Goal: Find specific page/section: Find specific page/section

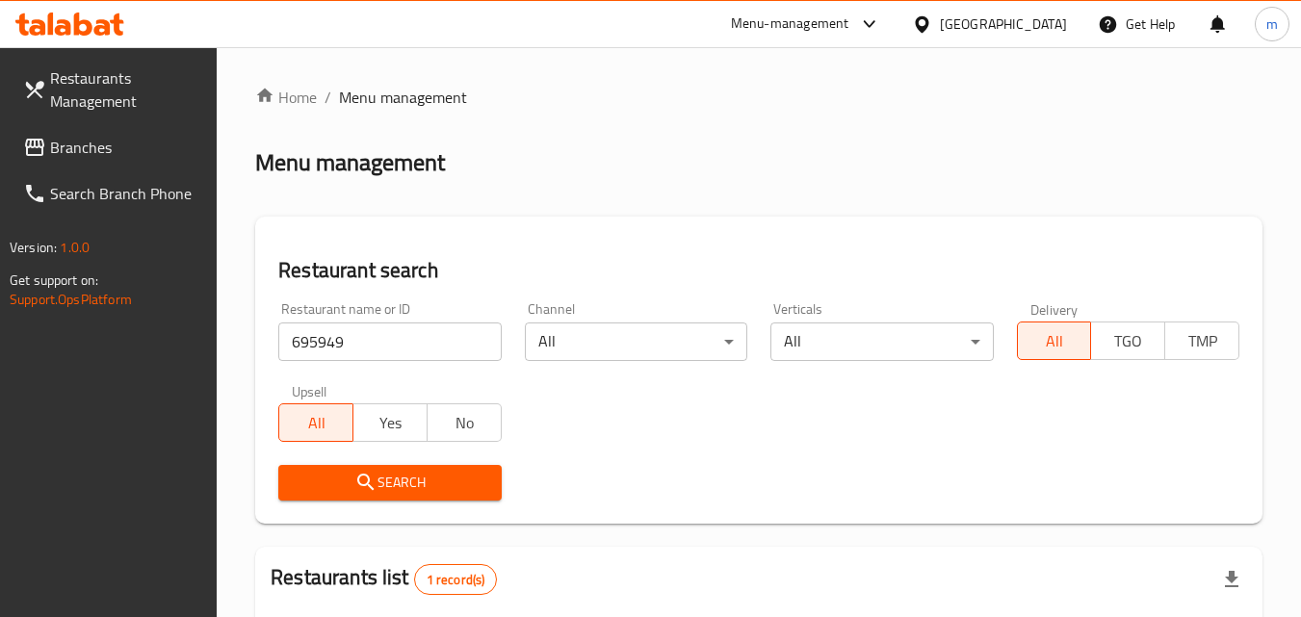
scroll to position [242, 0]
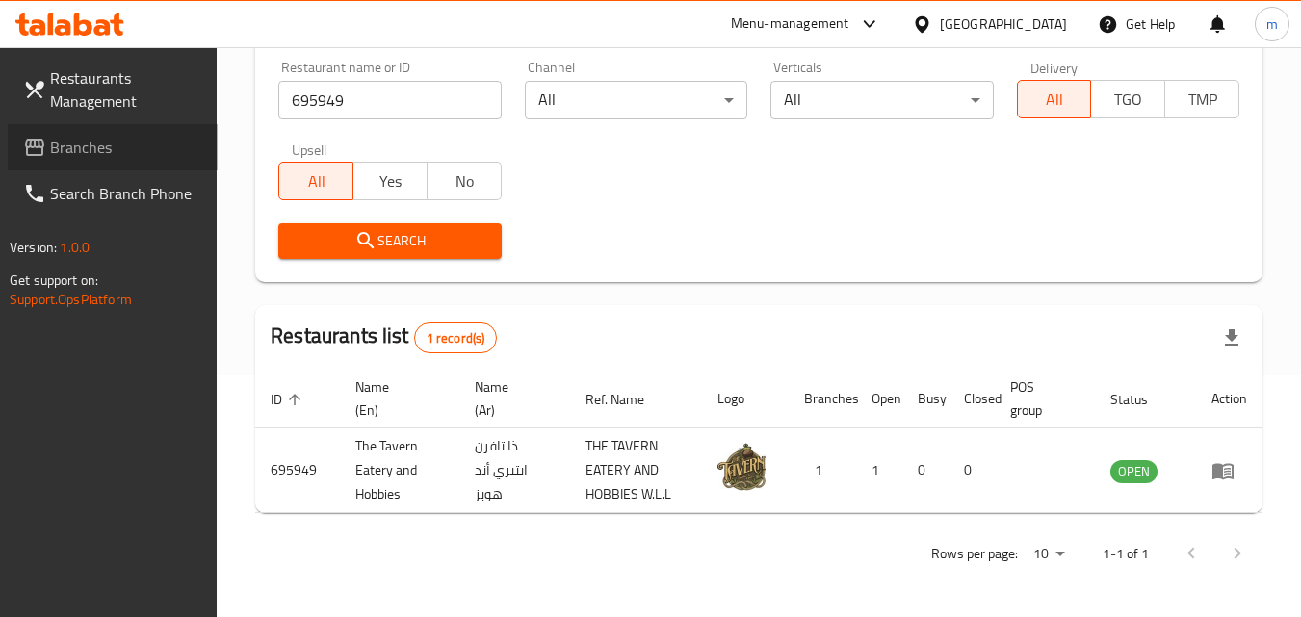
click at [143, 142] on span "Branches" at bounding box center [126, 147] width 152 height 23
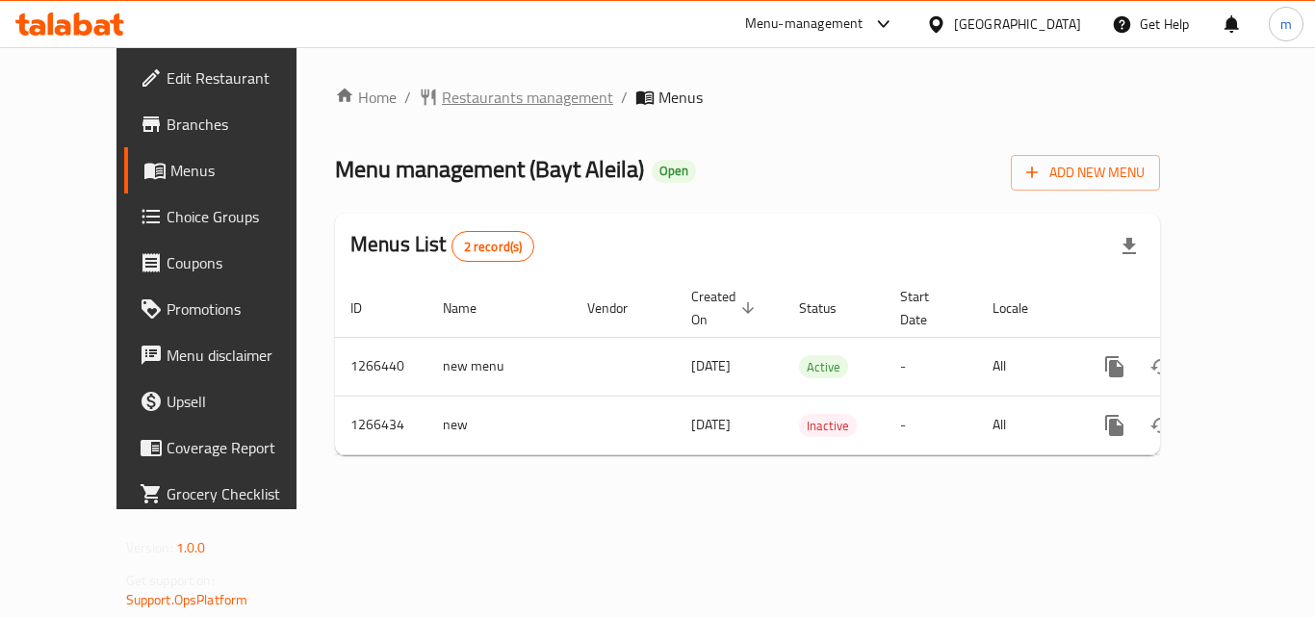
click at [442, 98] on span "Restaurants management" at bounding box center [527, 97] width 171 height 23
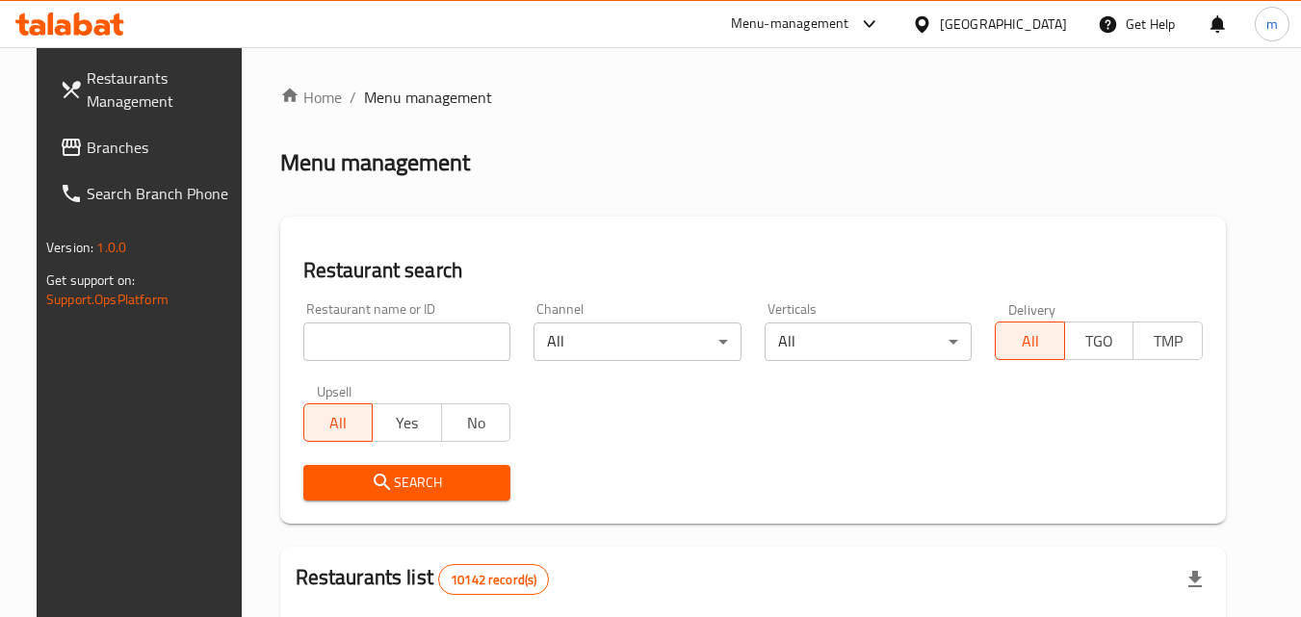
click at [394, 343] on input "search" at bounding box center [407, 342] width 208 height 39
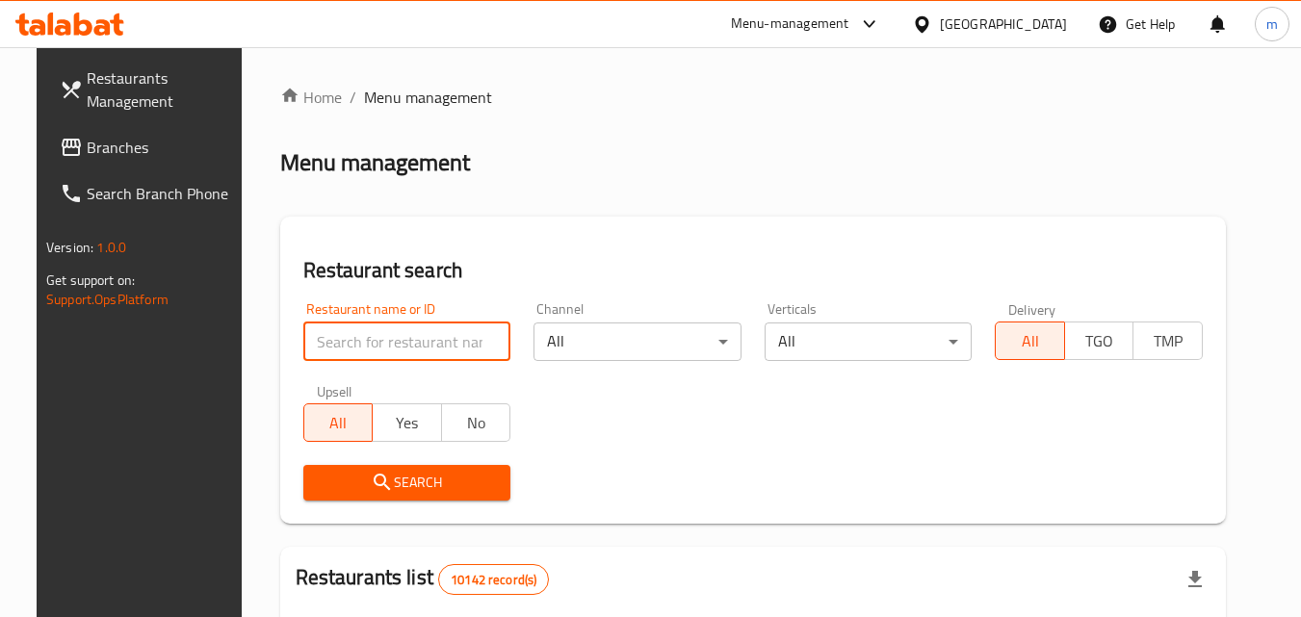
paste input "687301"
type input "687301"
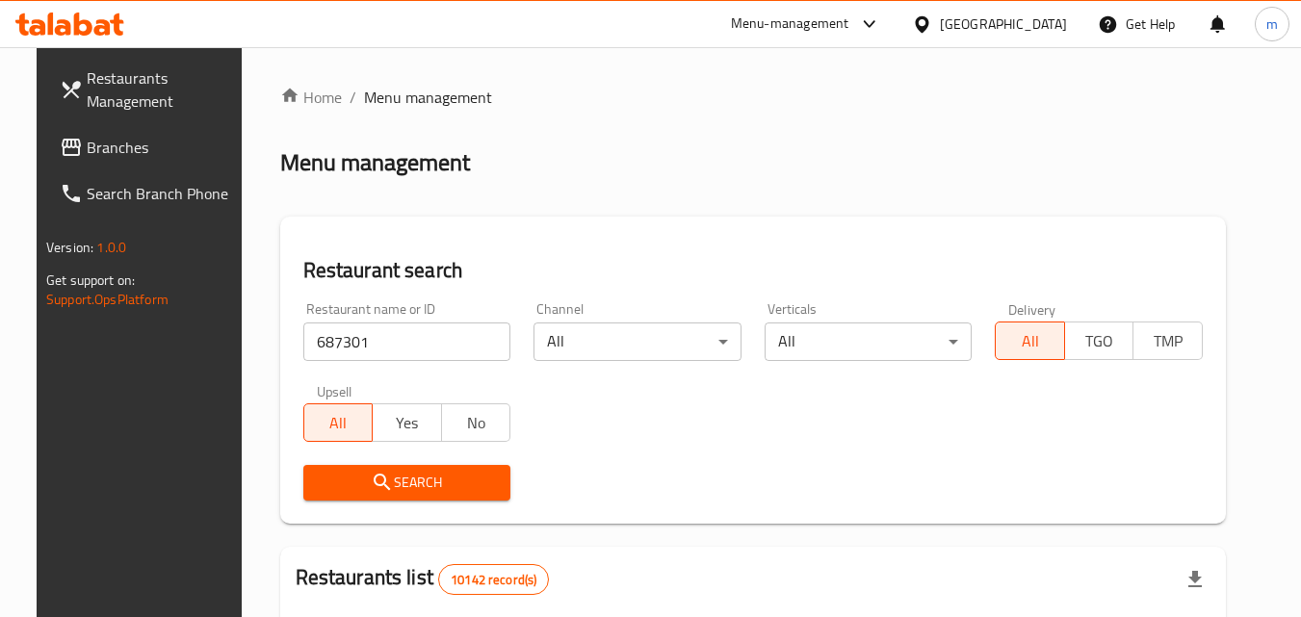
click at [351, 479] on span "Search" at bounding box center [407, 483] width 177 height 24
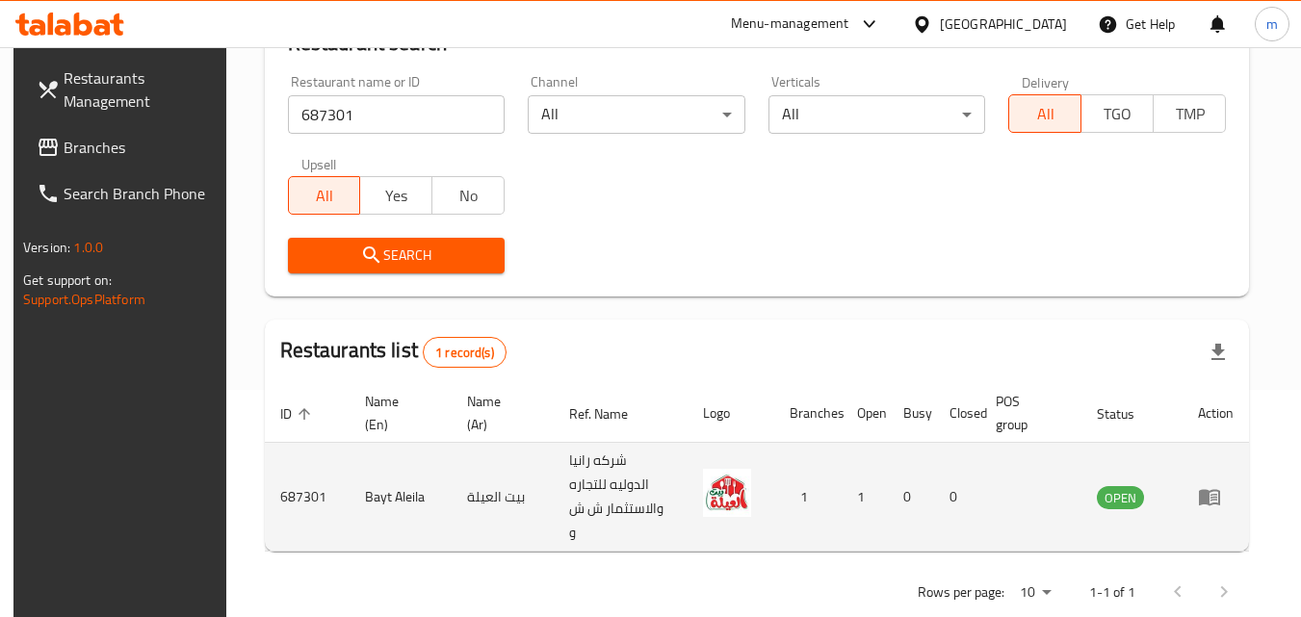
scroll to position [242, 0]
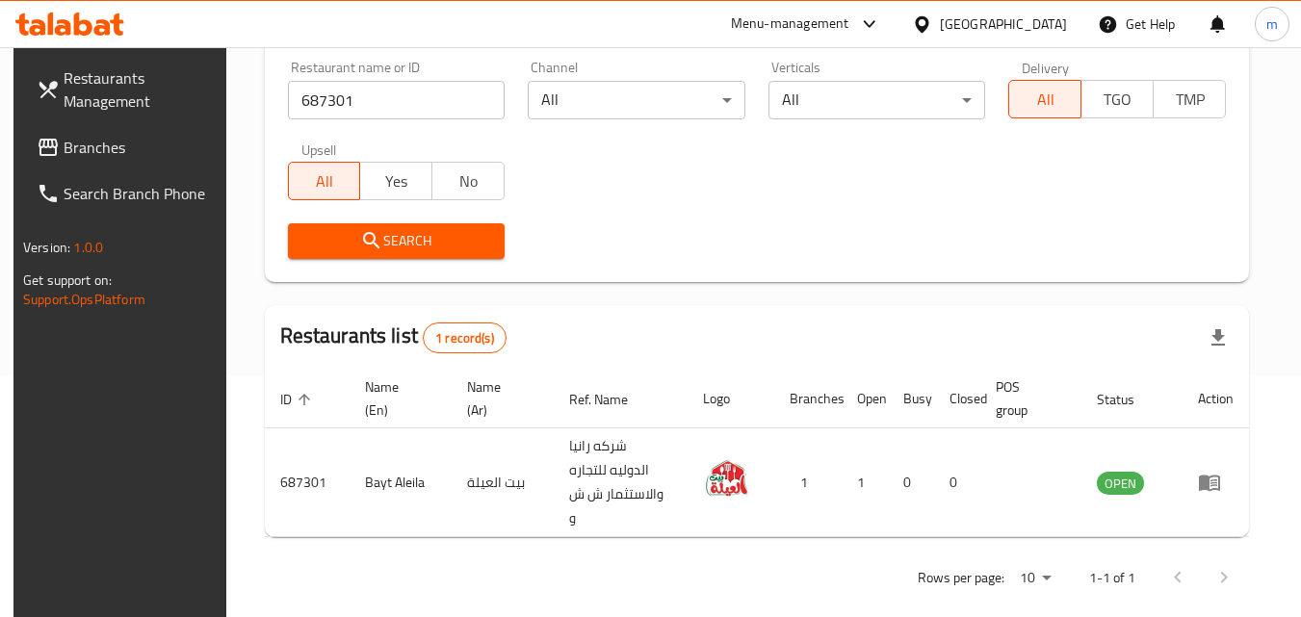
click at [371, 100] on input "687301" at bounding box center [397, 100] width 218 height 39
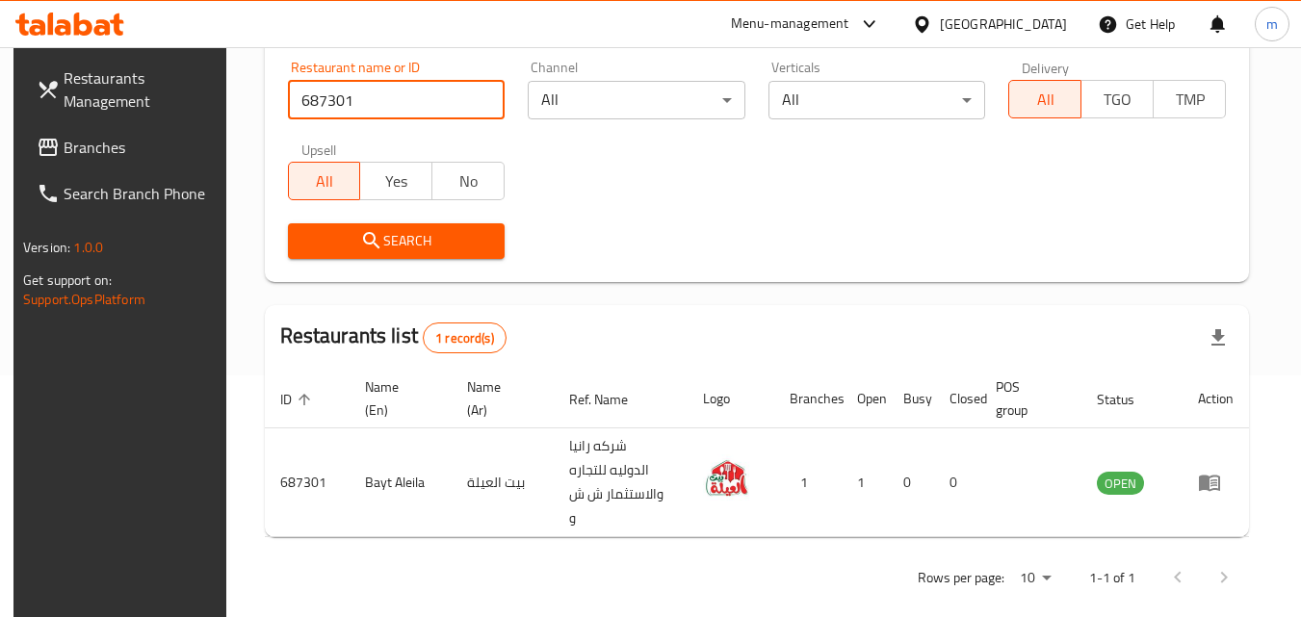
click at [1051, 27] on div "Oman" at bounding box center [1003, 23] width 127 height 21
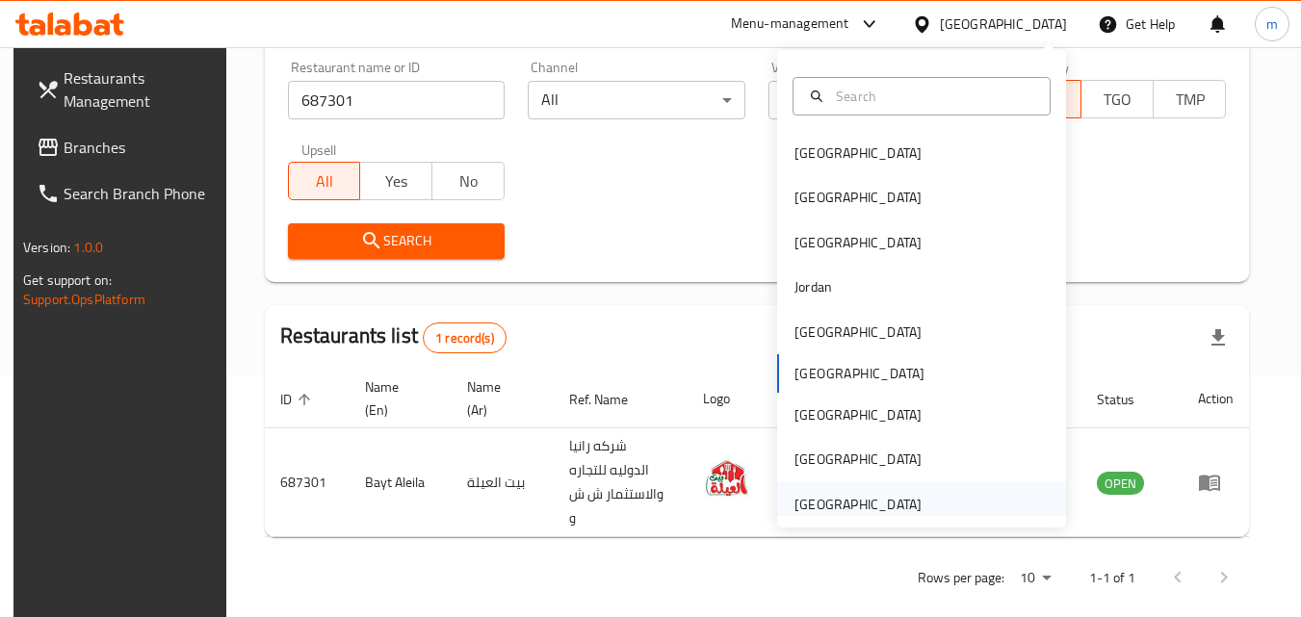
click at [872, 500] on div "United Arab Emirates" at bounding box center [857, 504] width 127 height 21
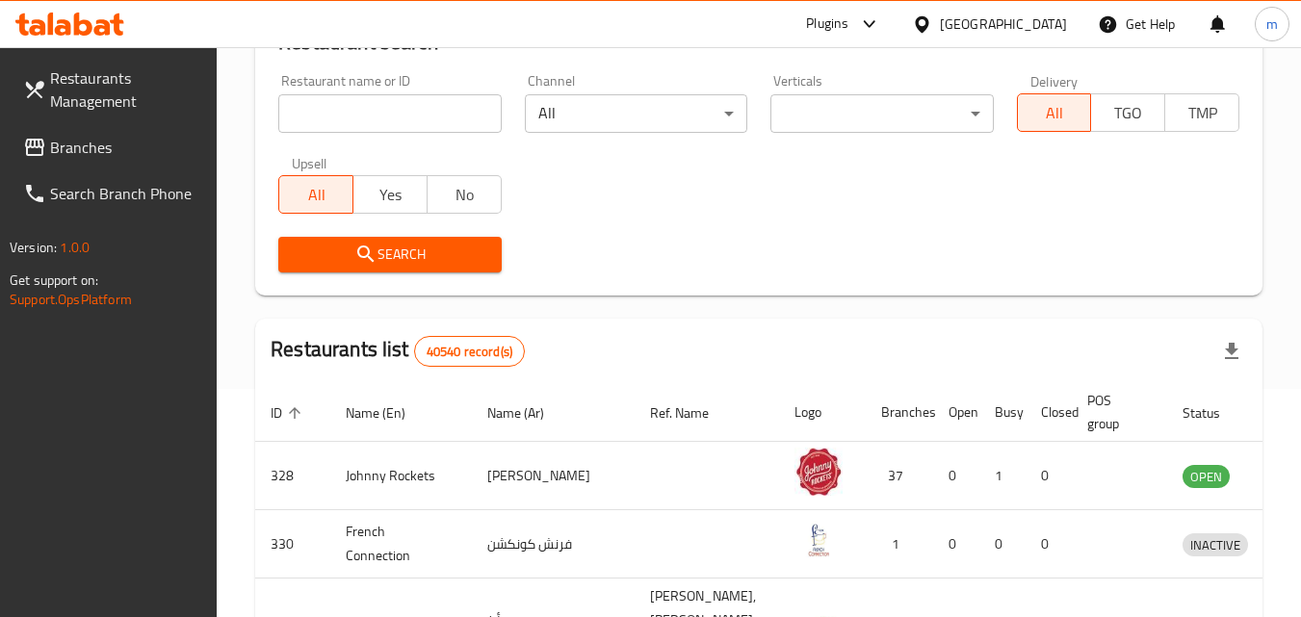
scroll to position [49, 0]
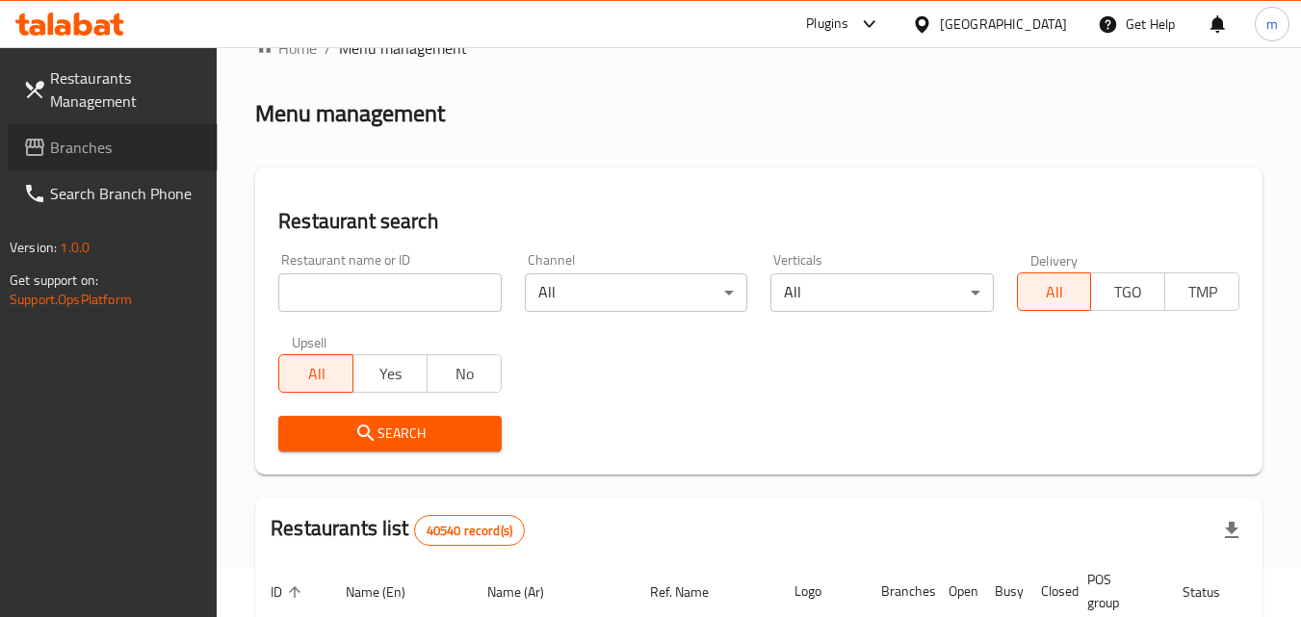
click at [106, 148] on span "Branches" at bounding box center [126, 147] width 152 height 23
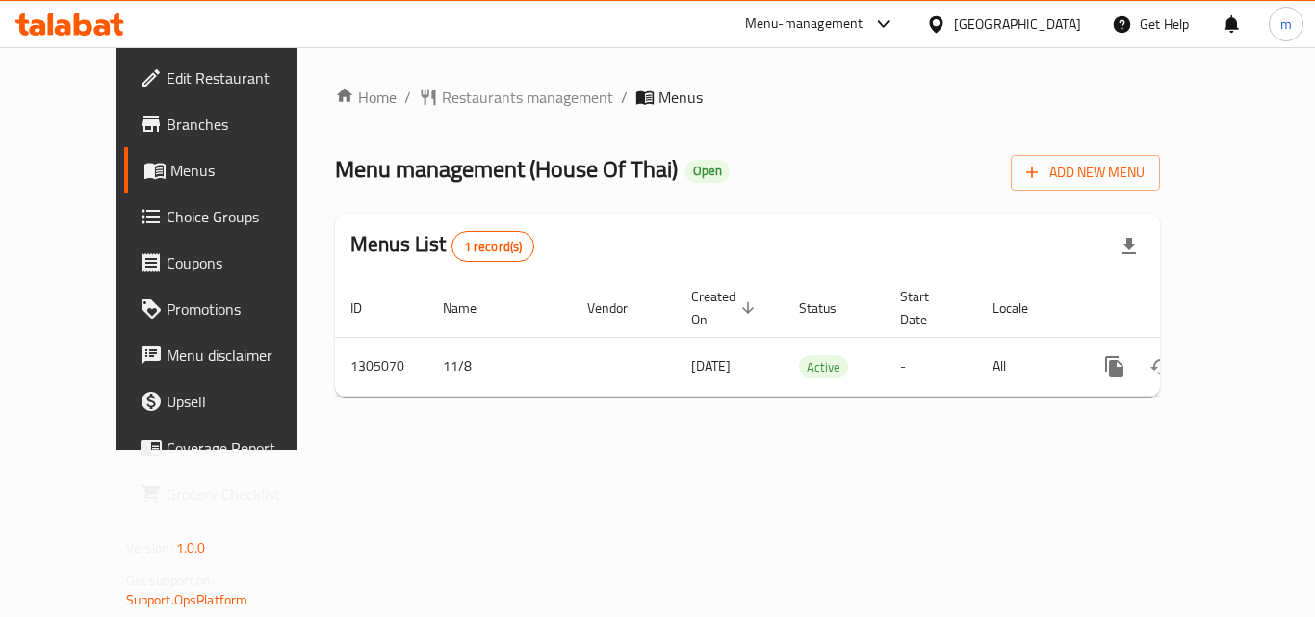
click at [455, 80] on div "Home / Restaurants management / Menus Menu management ( House Of Thai ) Open Ad…" at bounding box center [748, 248] width 902 height 403
click at [460, 91] on span "Restaurants management" at bounding box center [527, 97] width 171 height 23
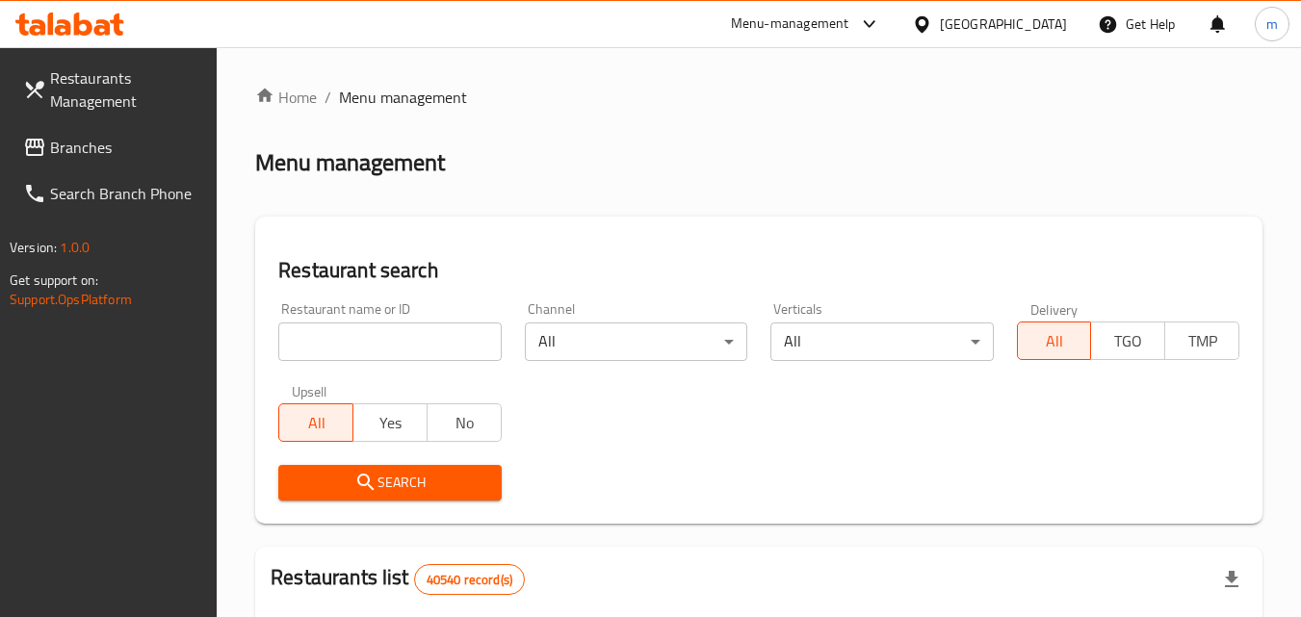
click at [400, 344] on input "search" at bounding box center [389, 342] width 222 height 39
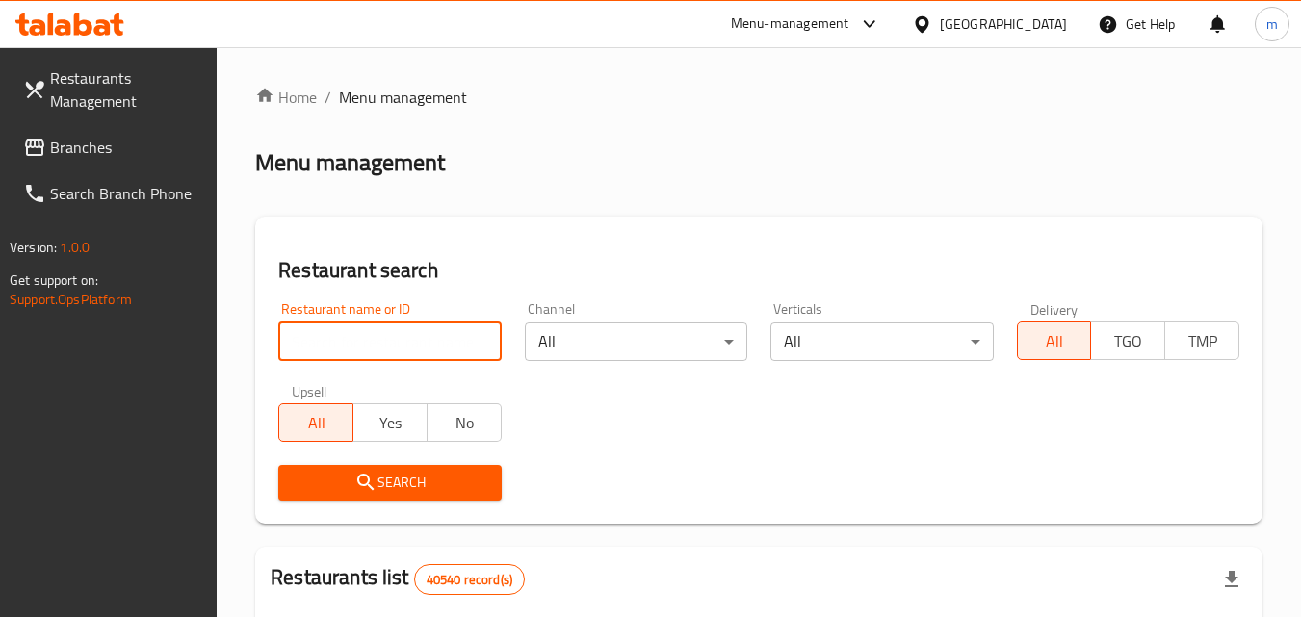
paste input "703527"
type input "703527"
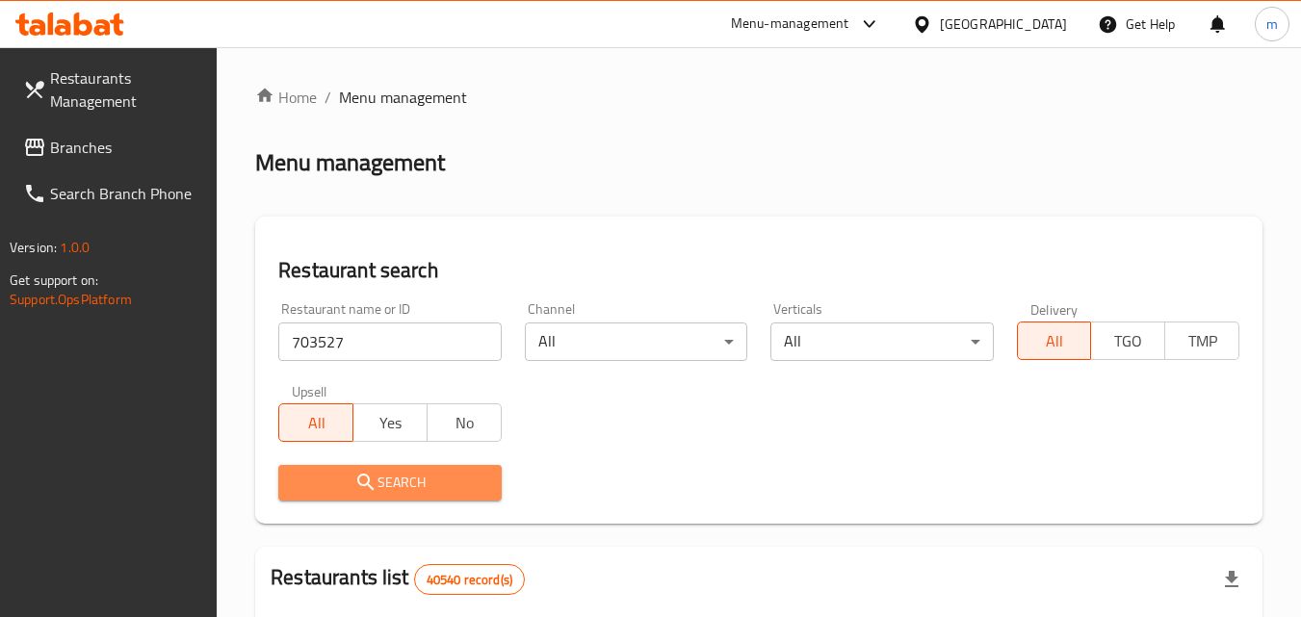
click at [424, 482] on span "Search" at bounding box center [390, 483] width 192 height 24
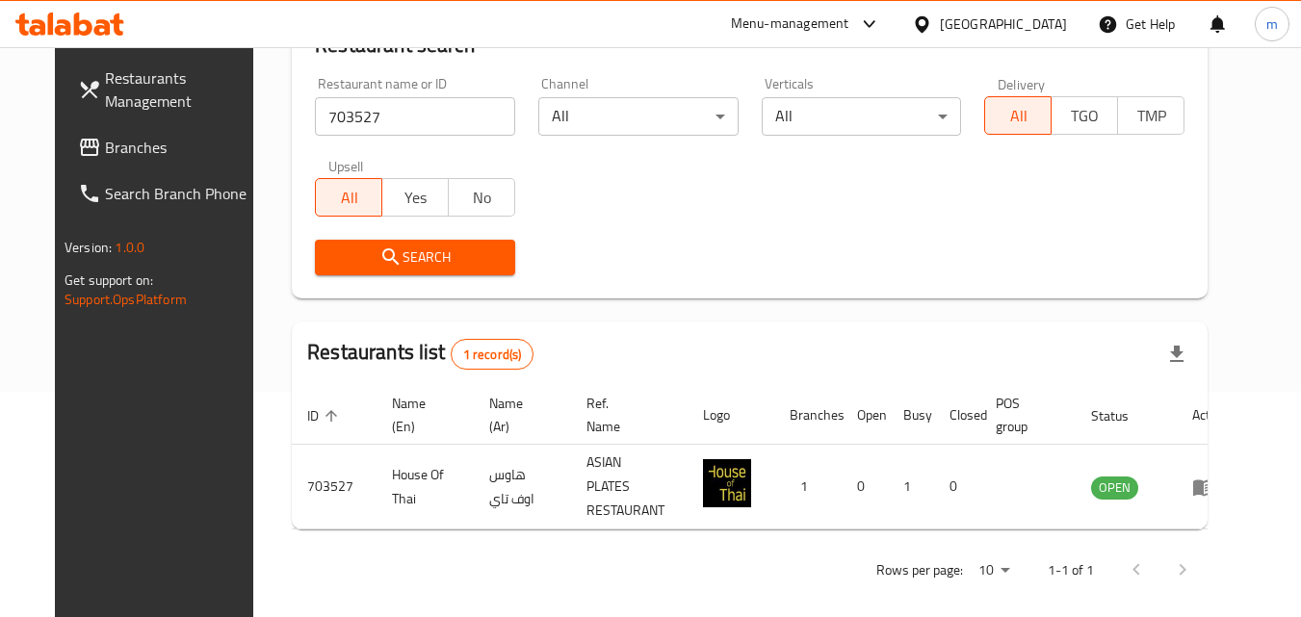
scroll to position [33, 0]
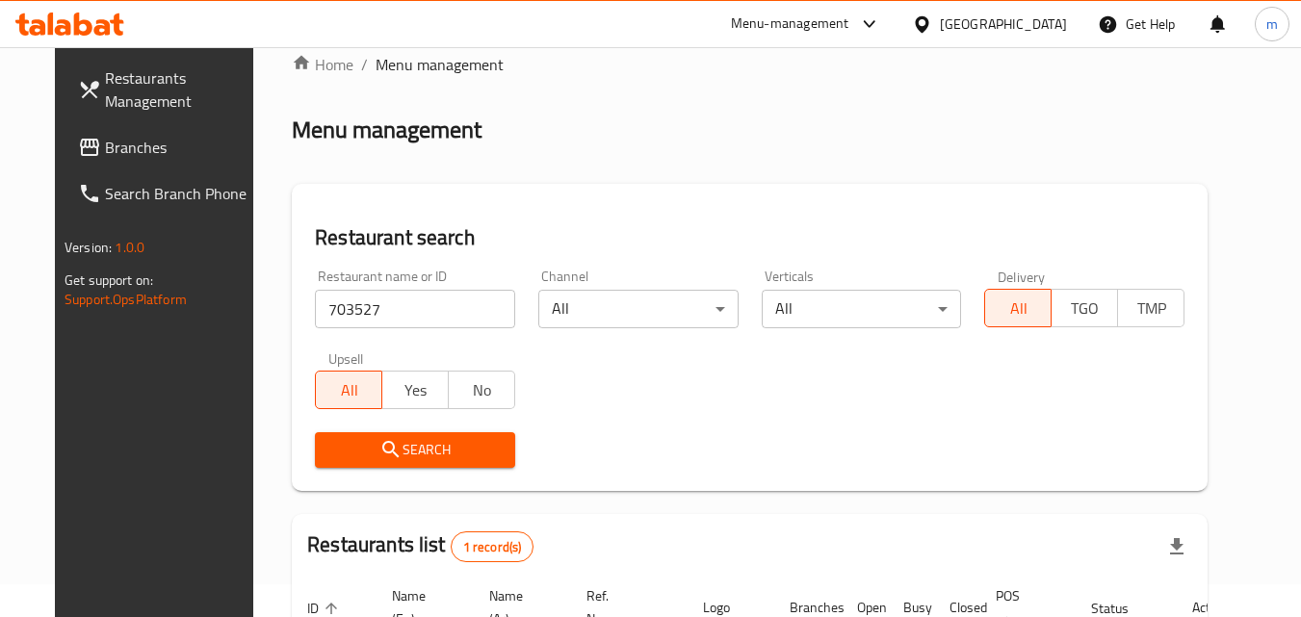
click at [105, 144] on span "Branches" at bounding box center [181, 147] width 152 height 23
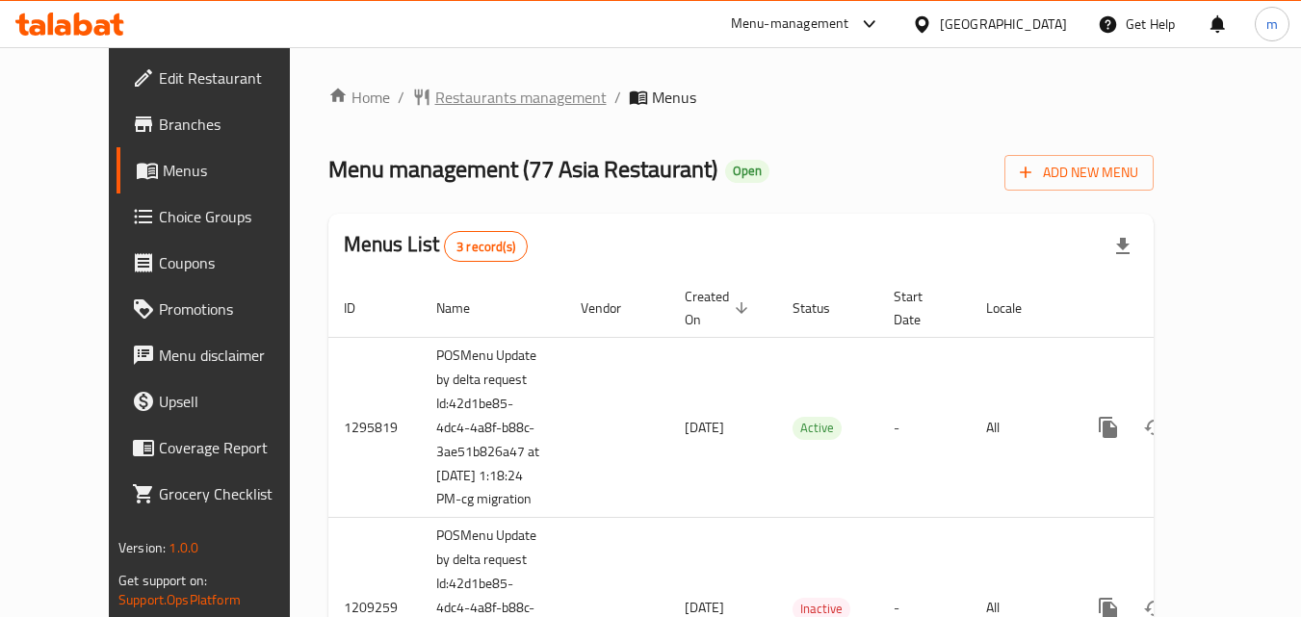
click at [455, 99] on span "Restaurants management" at bounding box center [520, 97] width 171 height 23
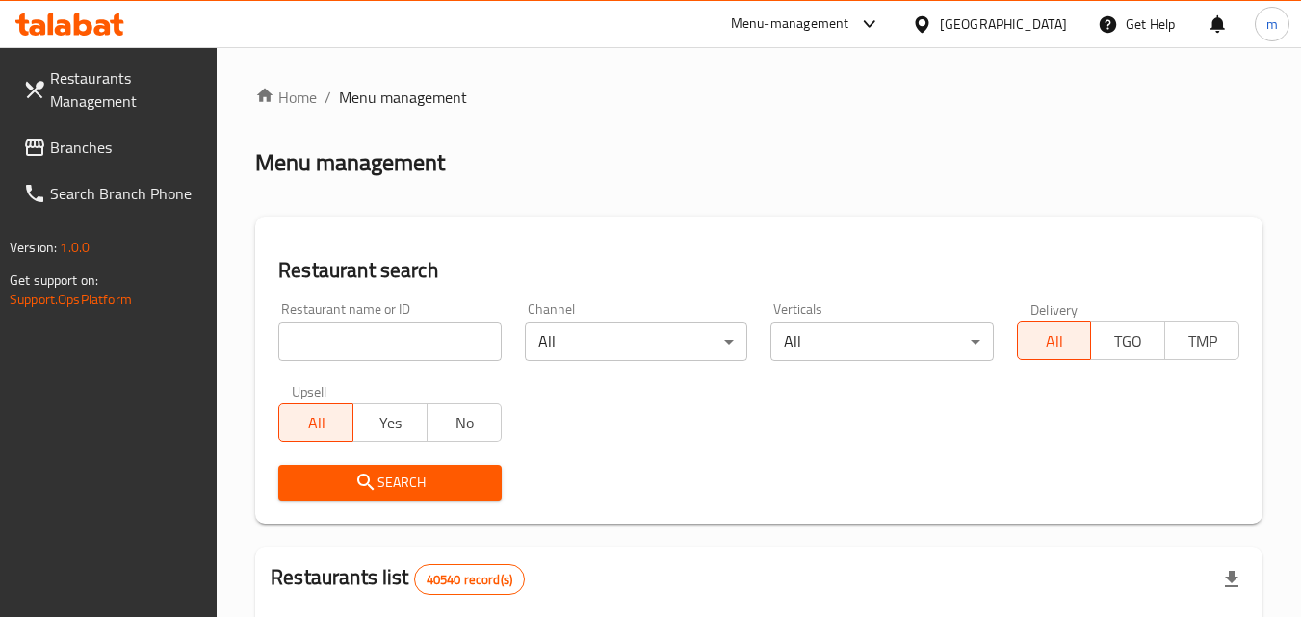
click at [423, 328] on input "search" at bounding box center [389, 342] width 222 height 39
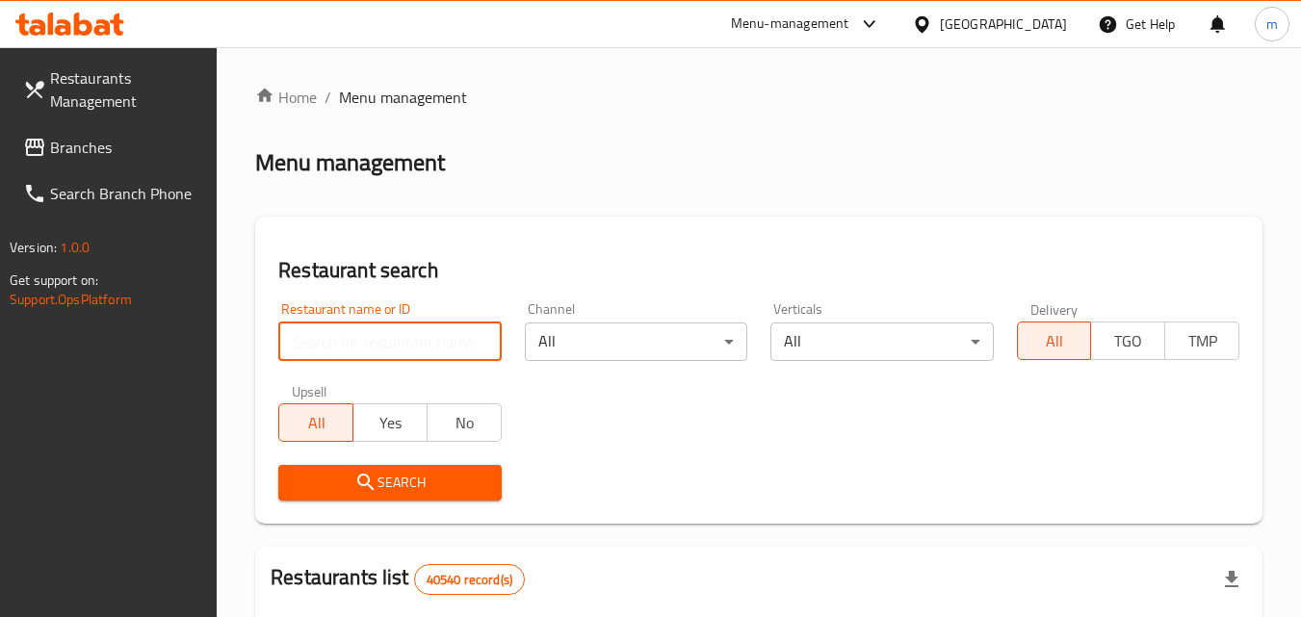
paste input "664075"
type input "664075"
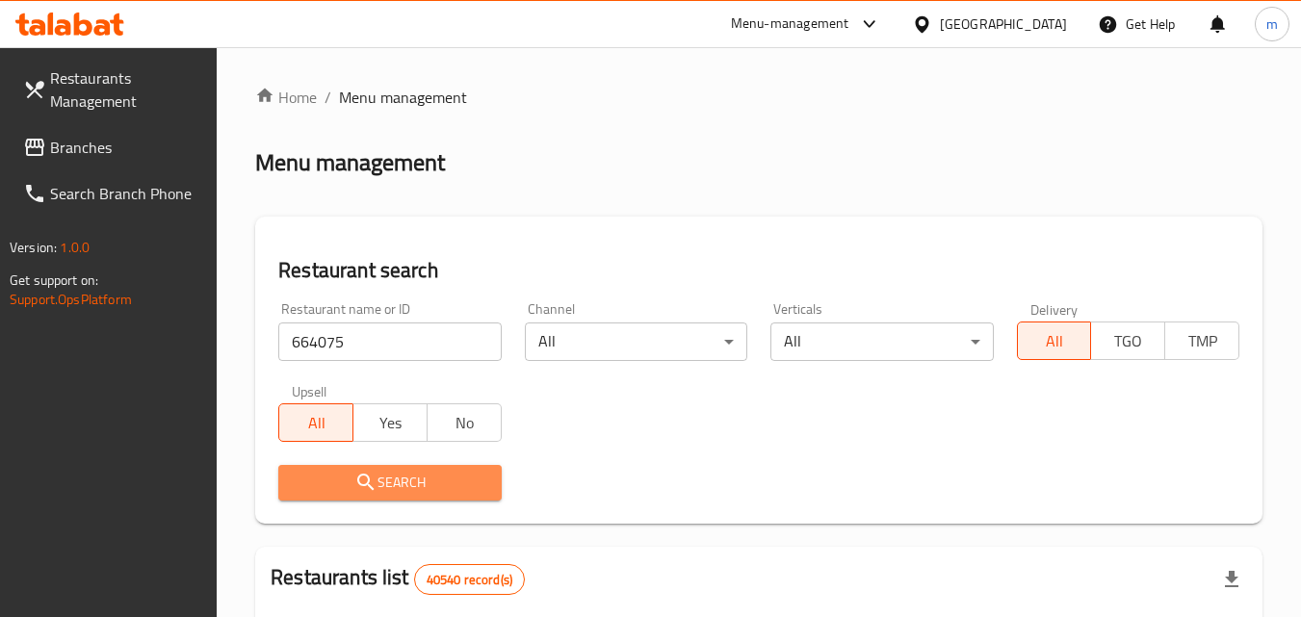
click at [408, 475] on span "Search" at bounding box center [390, 483] width 192 height 24
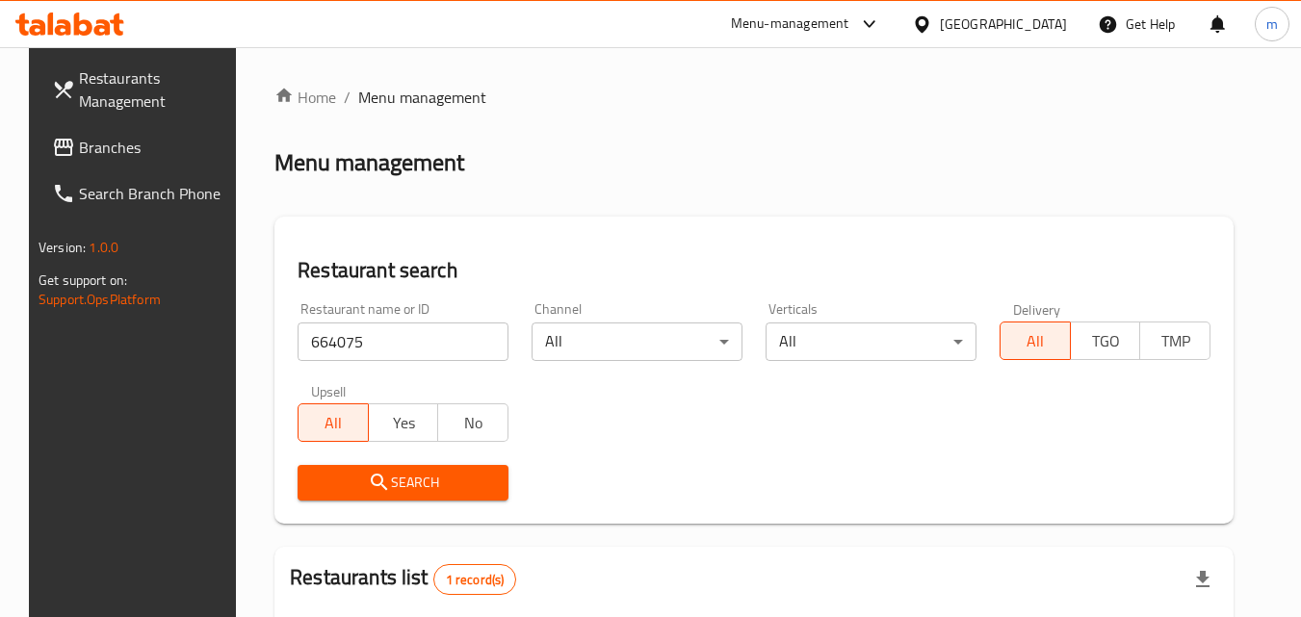
click at [81, 156] on span "Branches" at bounding box center [155, 147] width 152 height 23
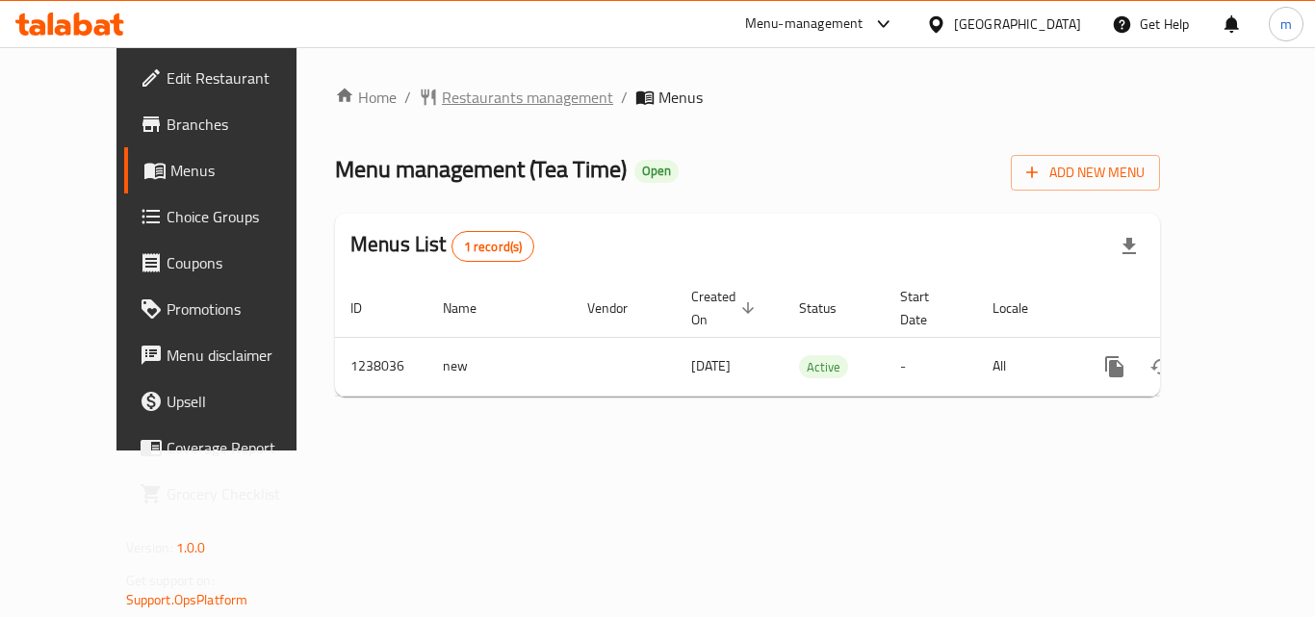
click at [489, 91] on span "Restaurants management" at bounding box center [527, 97] width 171 height 23
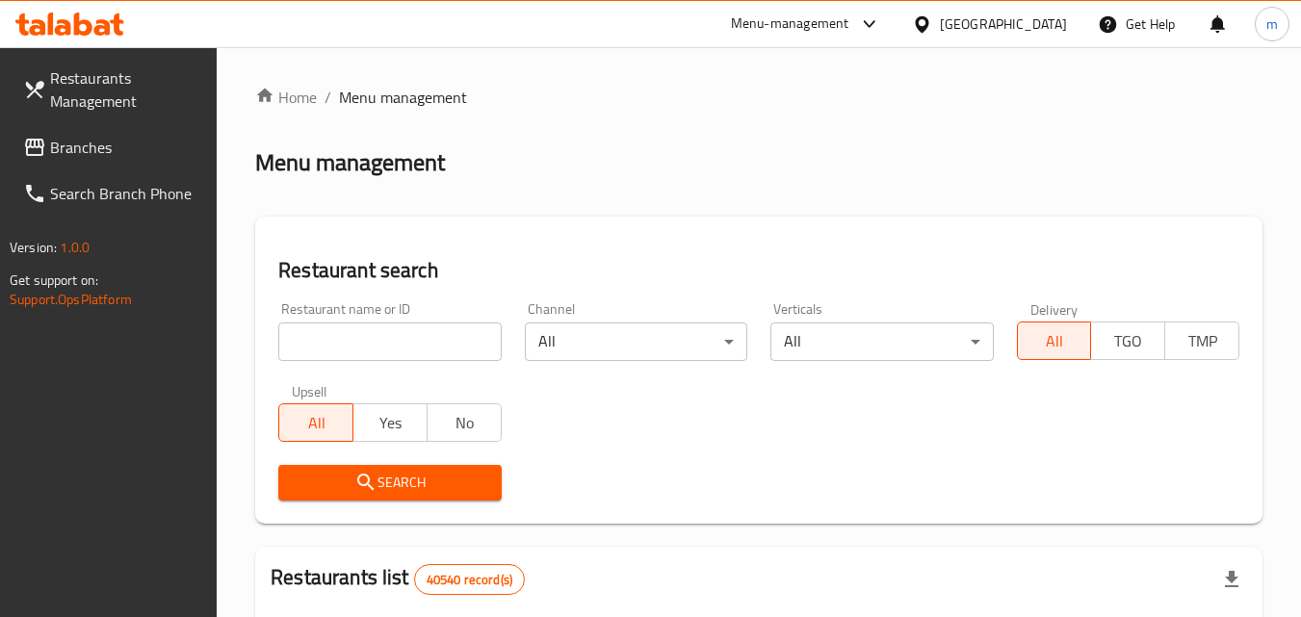
click at [378, 319] on div "Restaurant name or ID Restaurant name or ID" at bounding box center [389, 331] width 222 height 59
click at [373, 331] on input "search" at bounding box center [389, 342] width 222 height 39
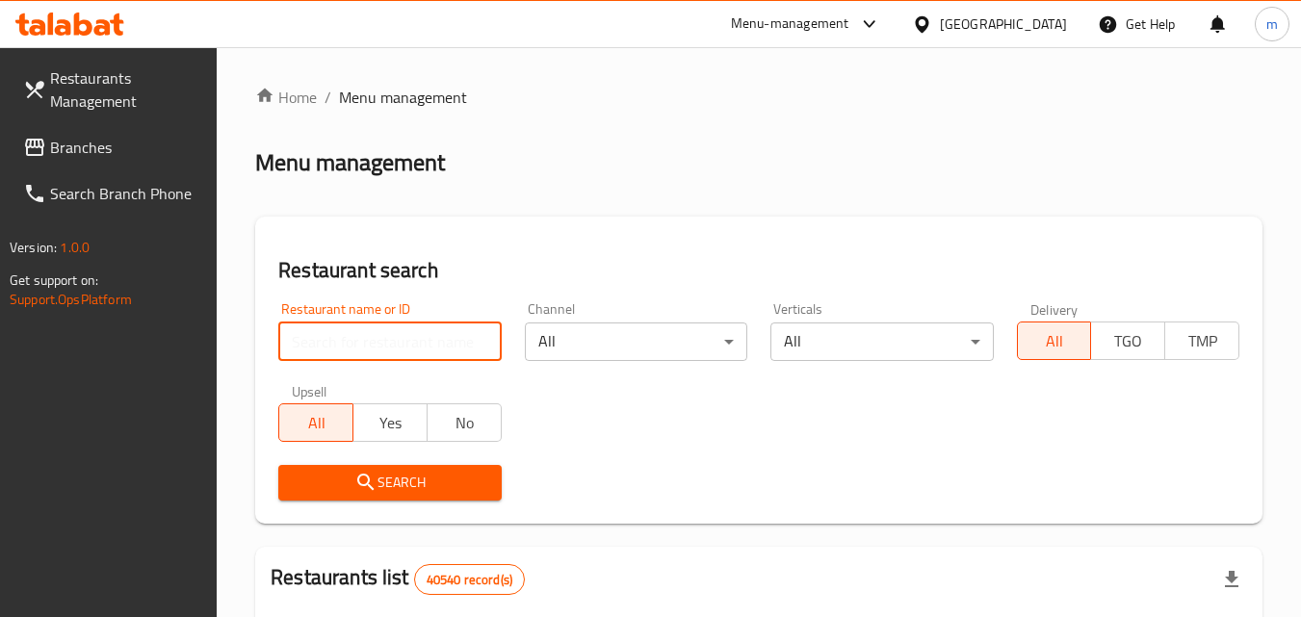
paste input "679557"
type input "679557"
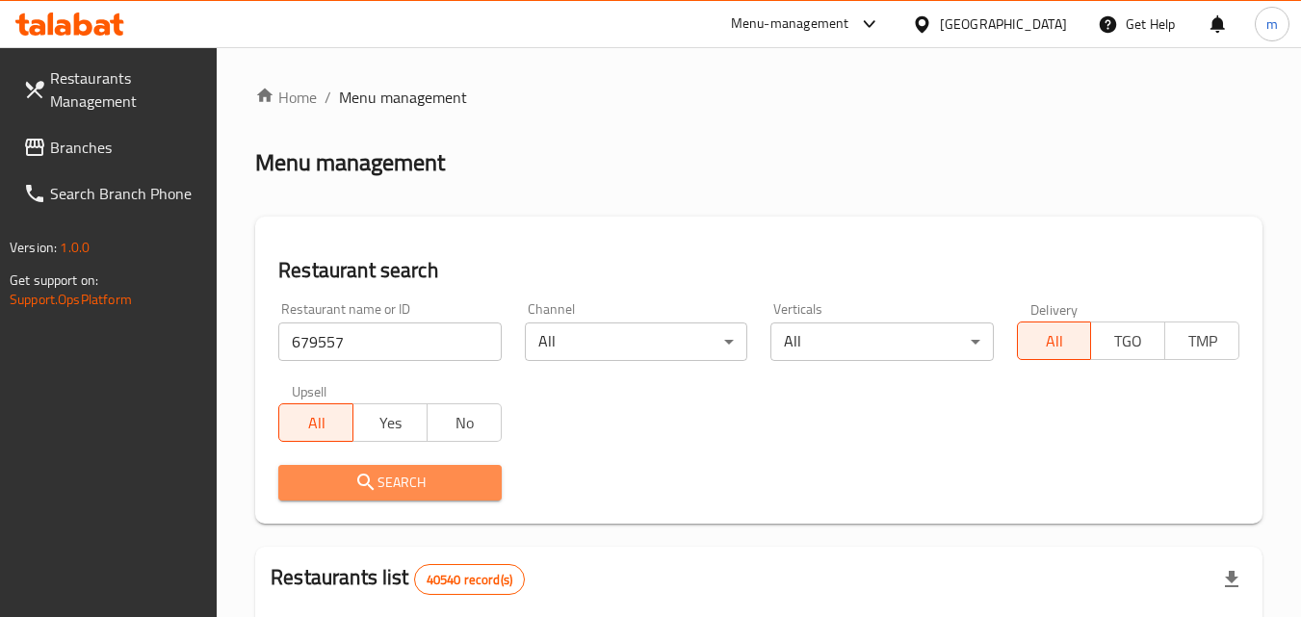
click at [392, 485] on span "Search" at bounding box center [390, 483] width 192 height 24
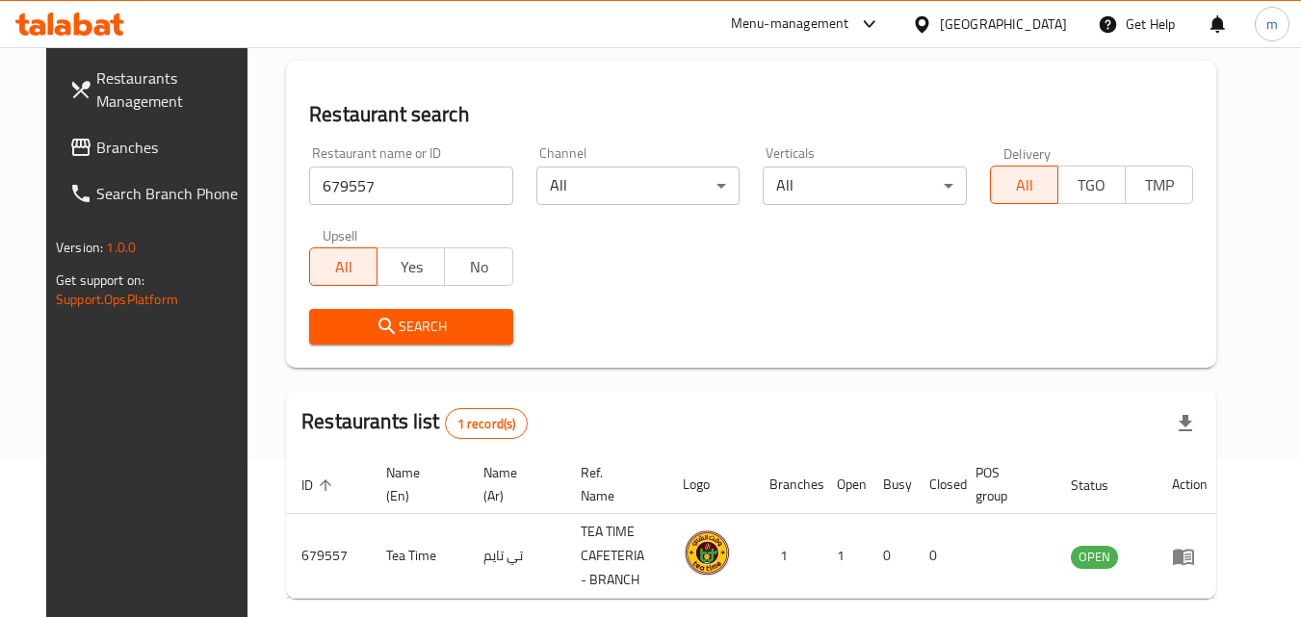
scroll to position [242, 0]
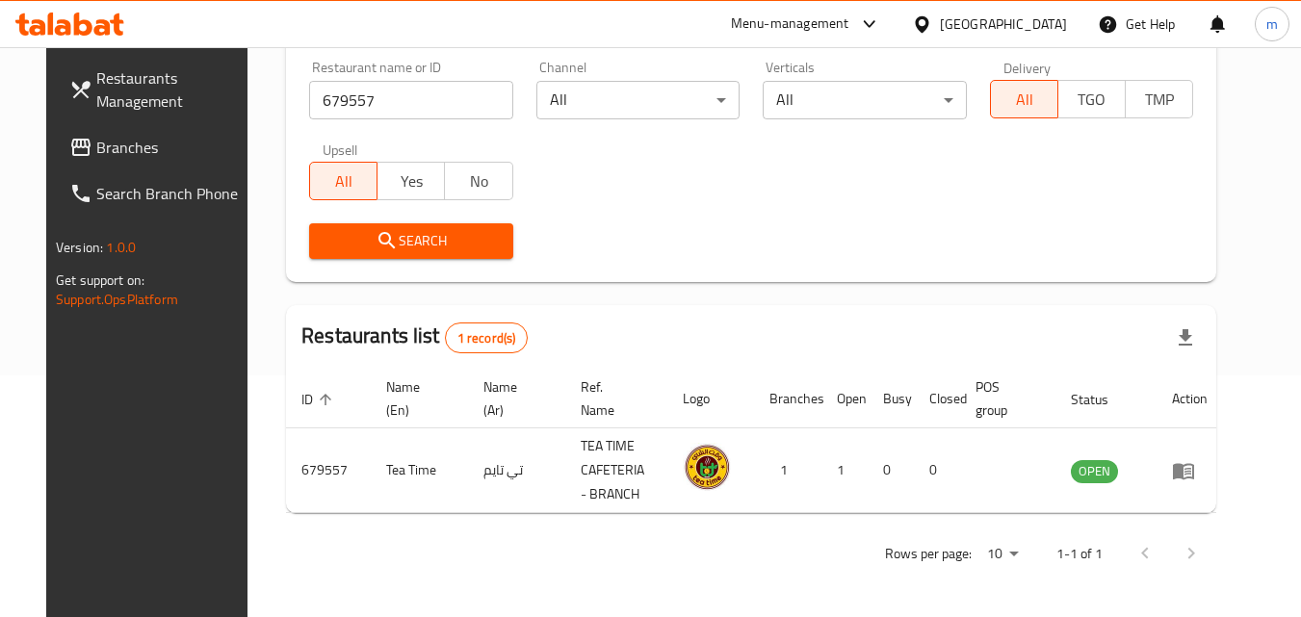
click at [96, 141] on span "Branches" at bounding box center [172, 147] width 152 height 23
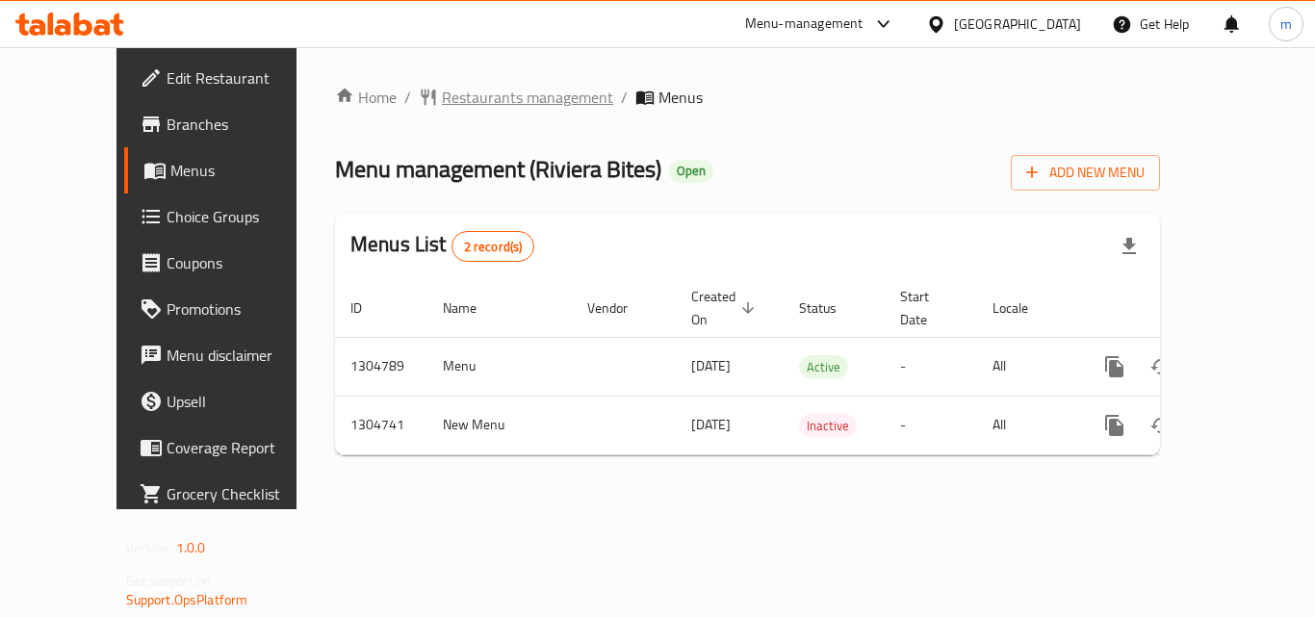
click at [442, 93] on span "Restaurants management" at bounding box center [527, 97] width 171 height 23
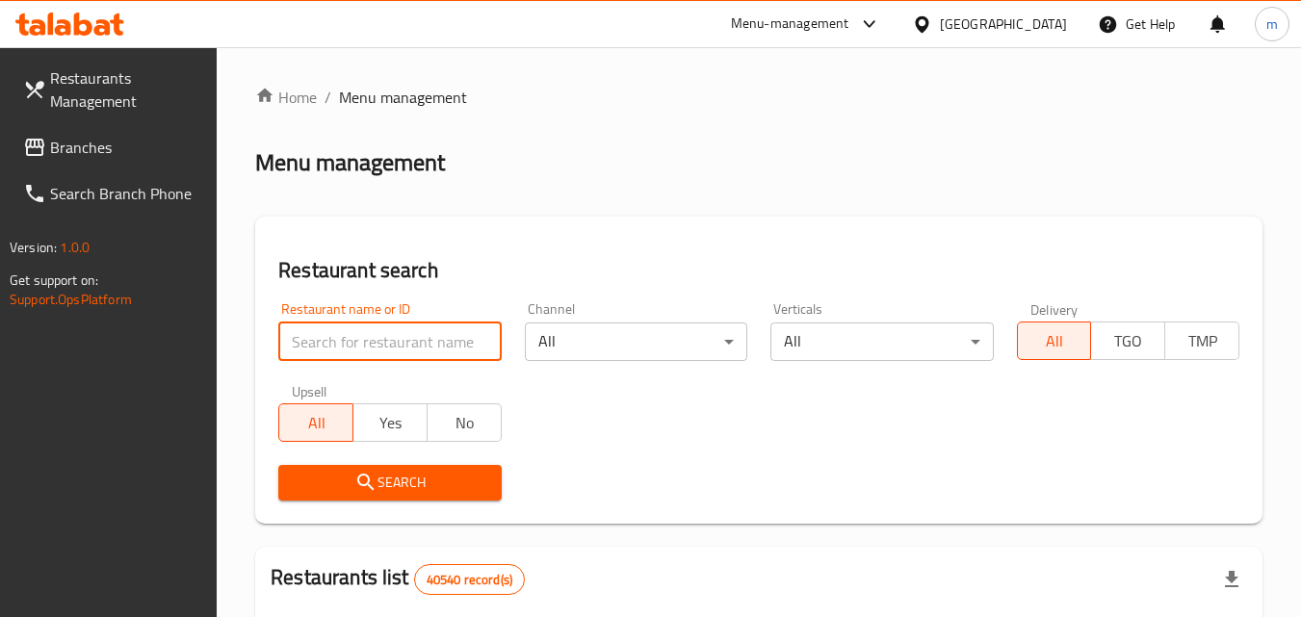
click at [426, 342] on input "search" at bounding box center [389, 342] width 222 height 39
paste input "703322"
type input "703322"
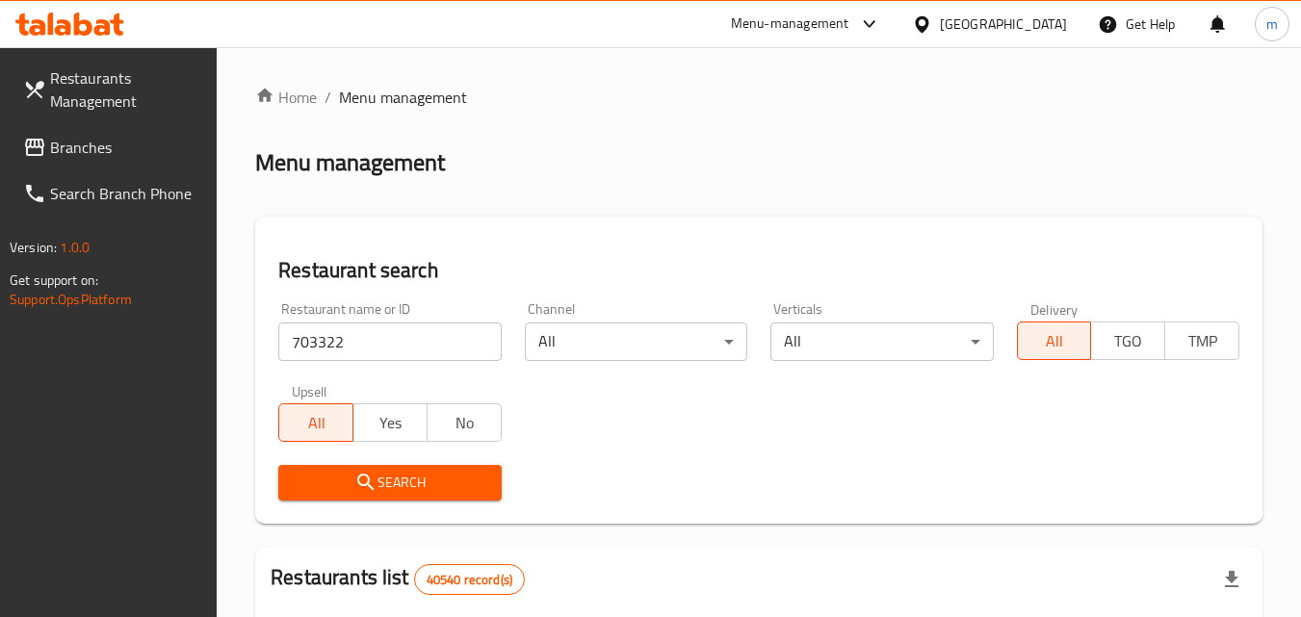
click at [334, 468] on button "Search" at bounding box center [389, 483] width 222 height 36
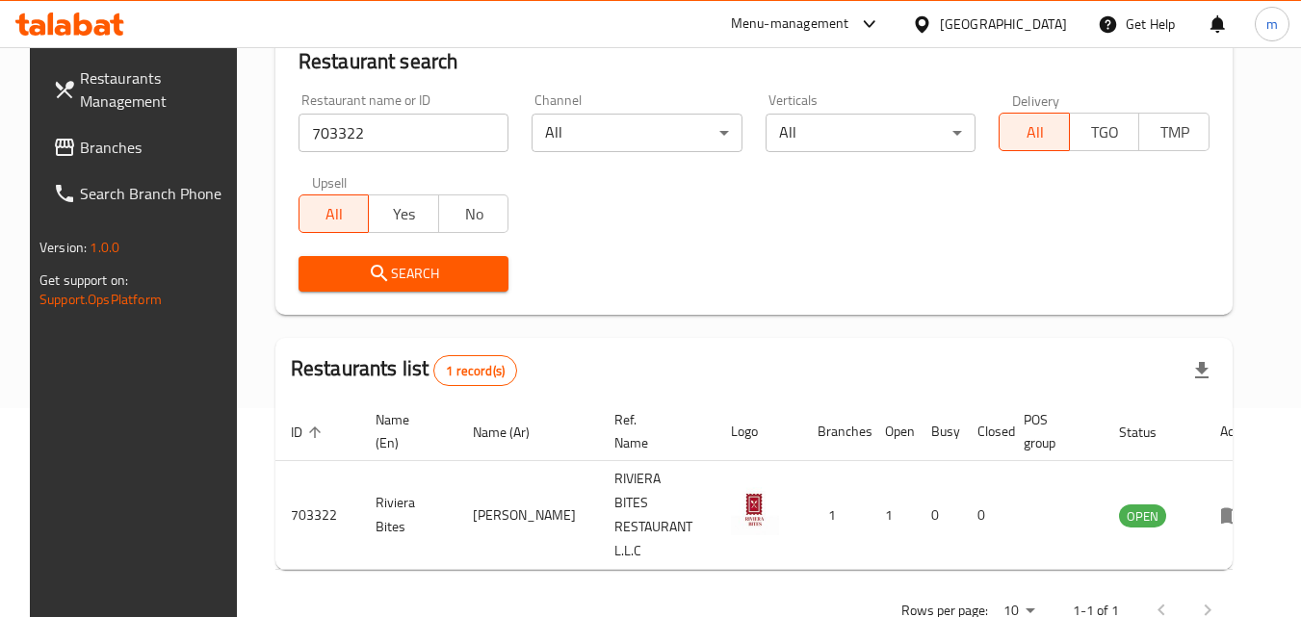
scroll to position [225, 0]
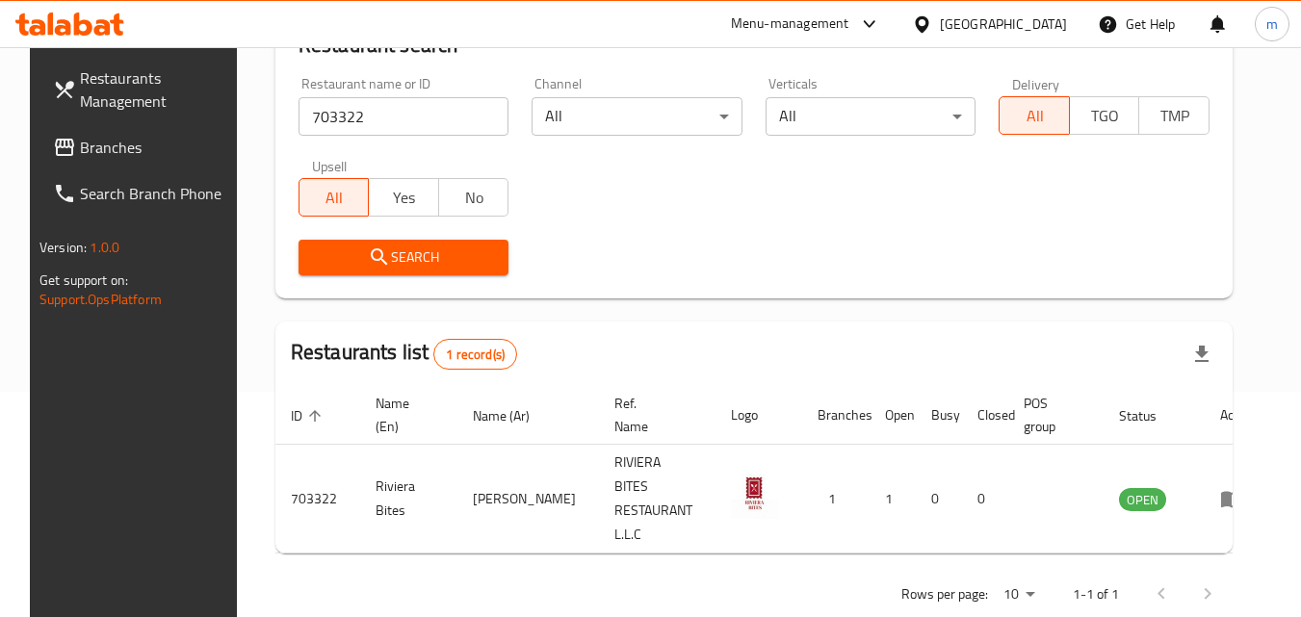
click at [119, 153] on span "Branches" at bounding box center [156, 147] width 152 height 23
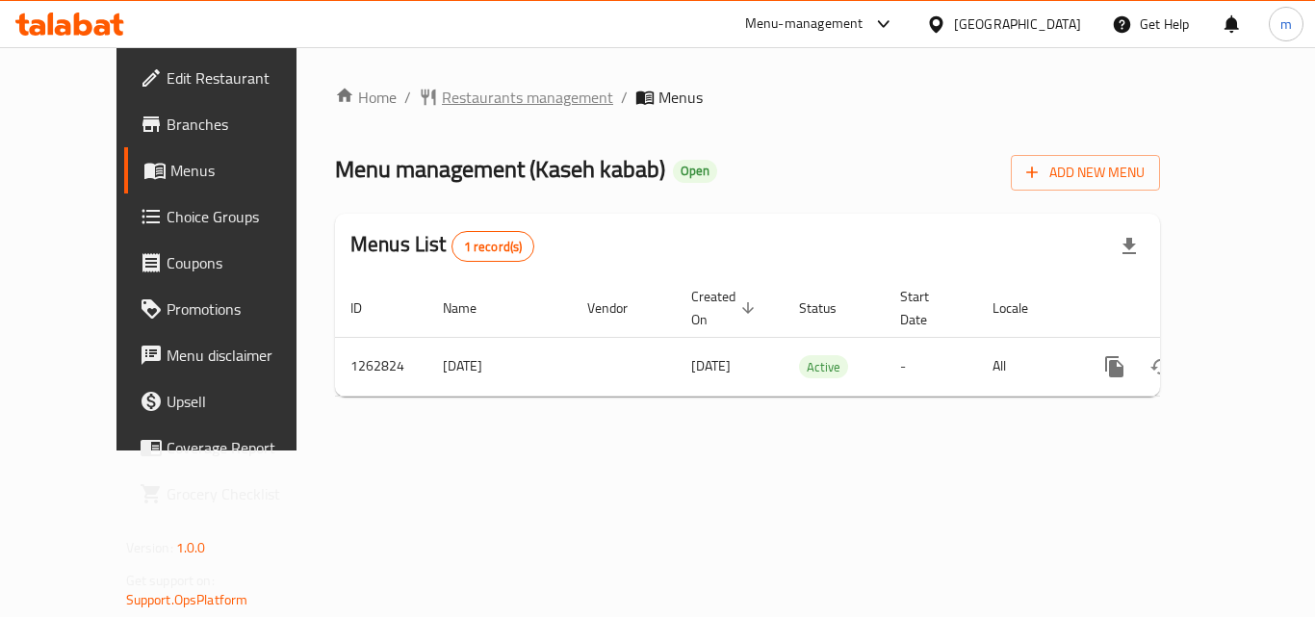
click at [443, 103] on span "Restaurants management" at bounding box center [527, 97] width 171 height 23
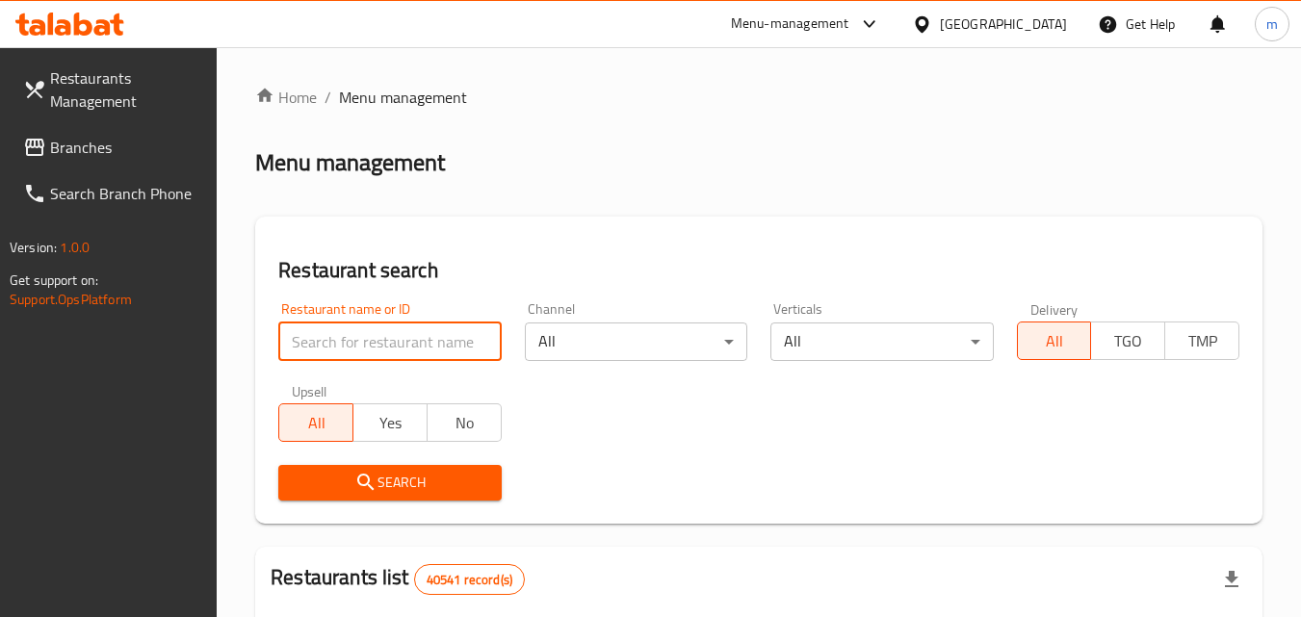
click at [431, 341] on input "search" at bounding box center [389, 342] width 222 height 39
paste input "685696"
type input "685696"
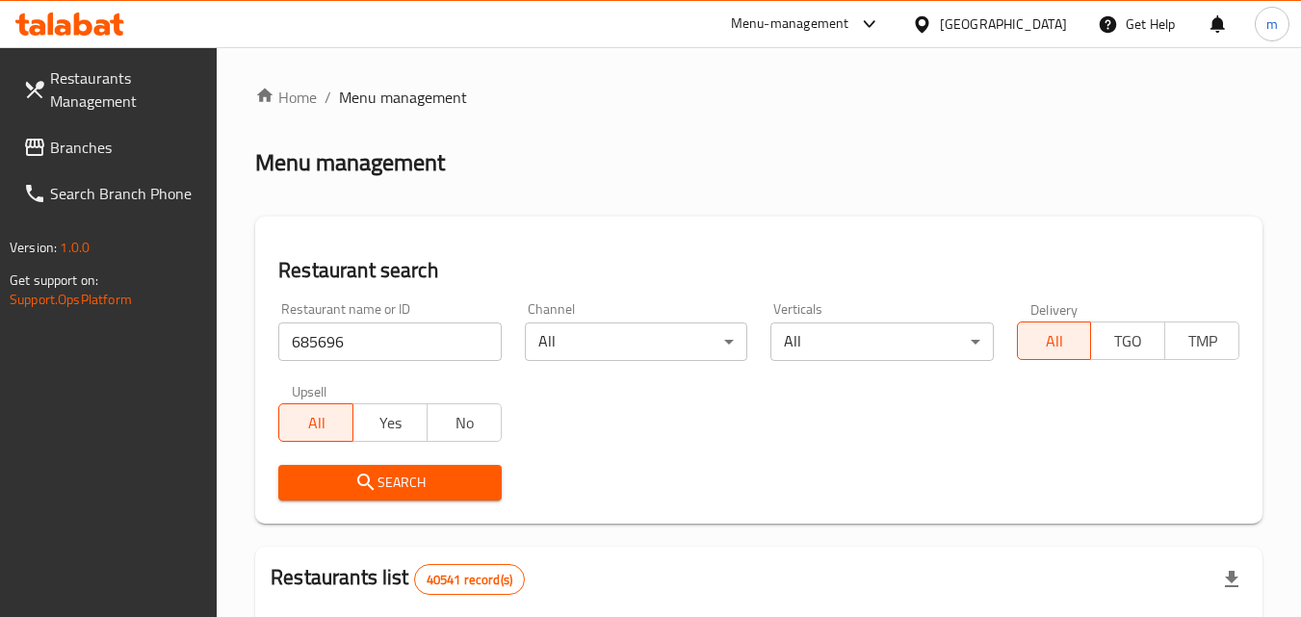
click at [424, 474] on span "Search" at bounding box center [390, 483] width 192 height 24
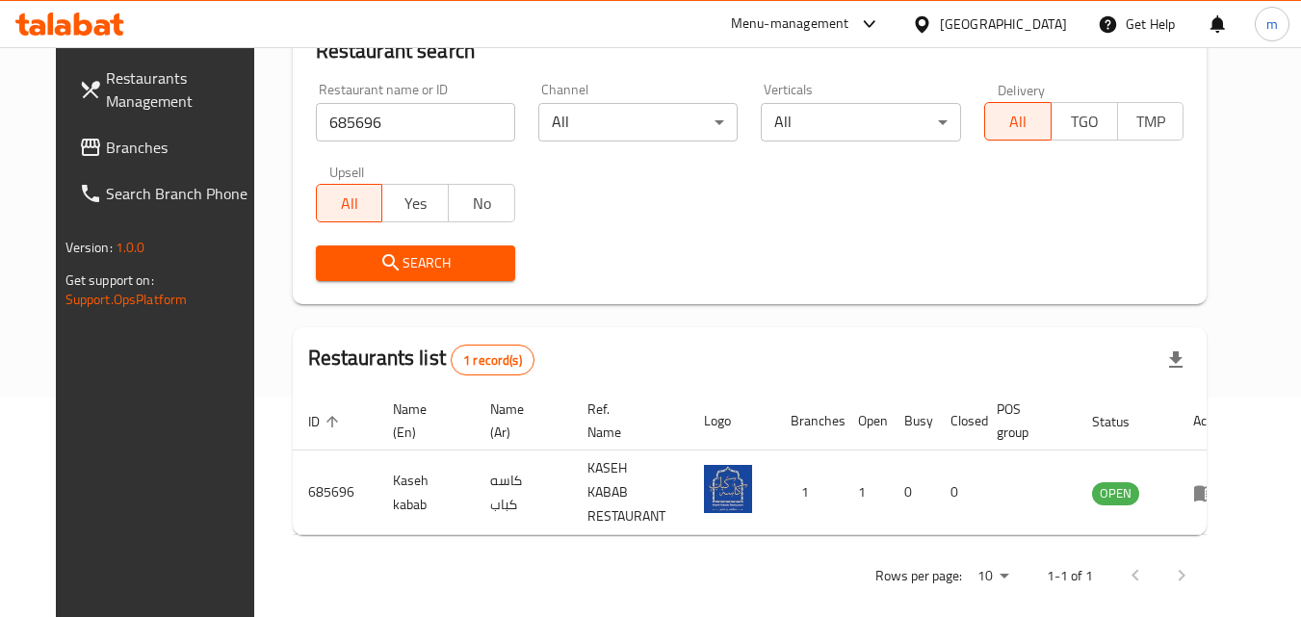
scroll to position [33, 0]
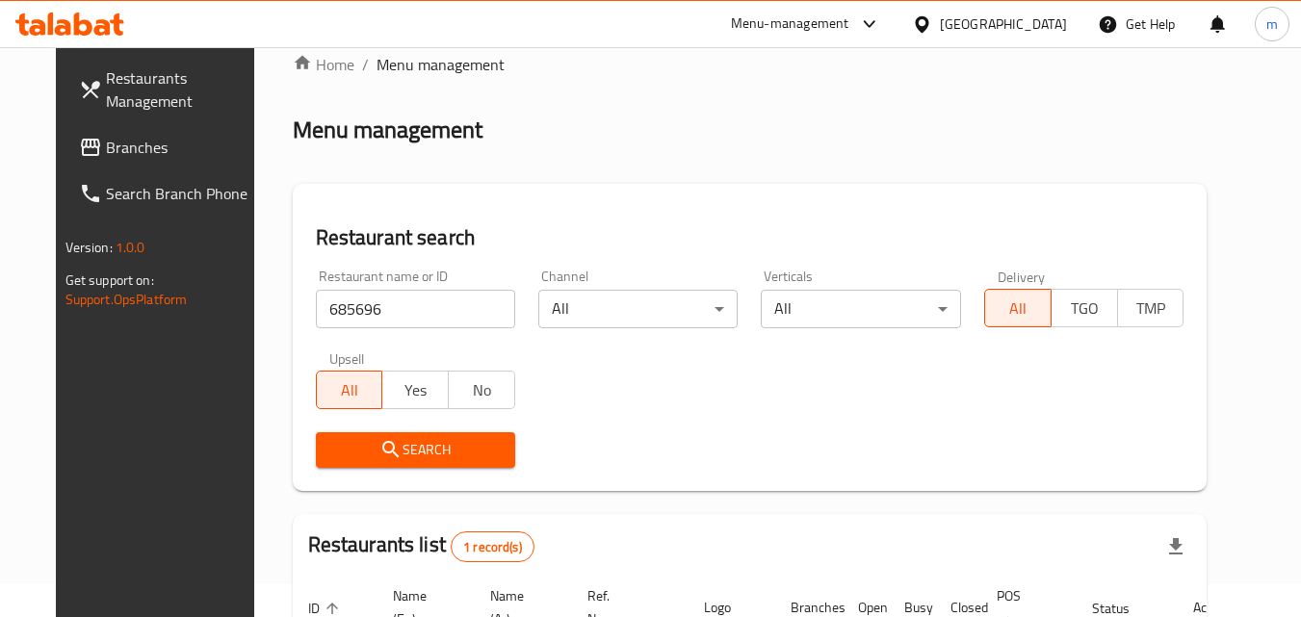
click at [363, 301] on input "685696" at bounding box center [415, 309] width 199 height 39
click at [106, 147] on span "Branches" at bounding box center [182, 147] width 152 height 23
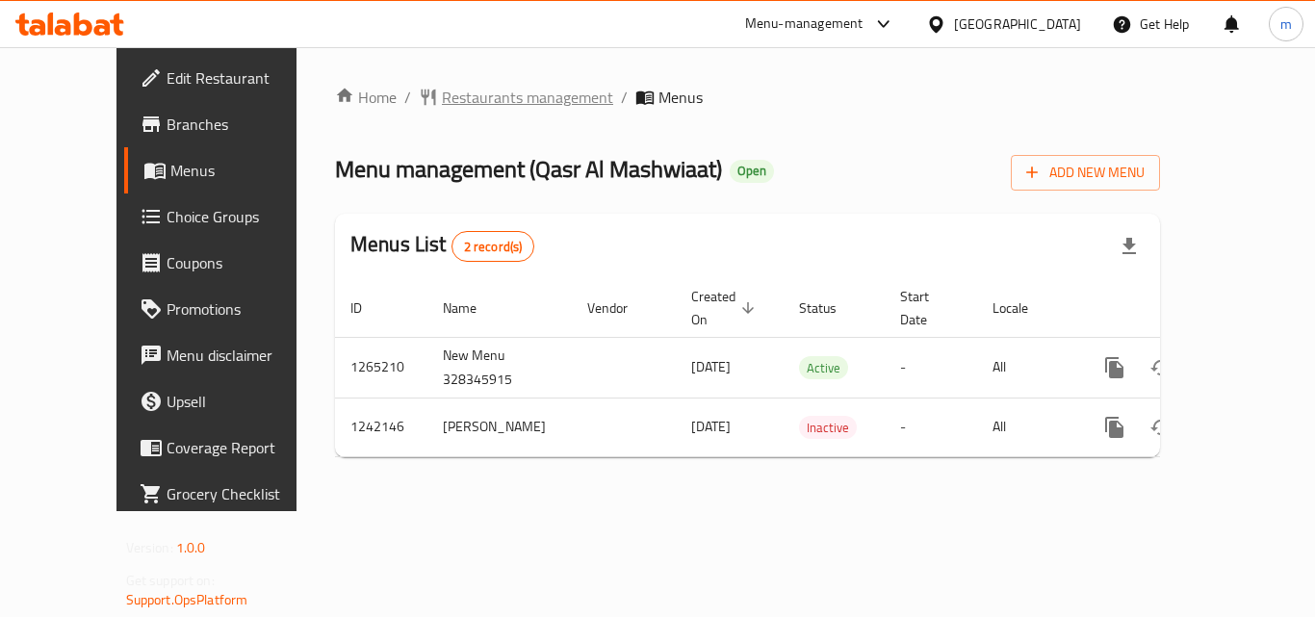
click at [442, 95] on span "Restaurants management" at bounding box center [527, 97] width 171 height 23
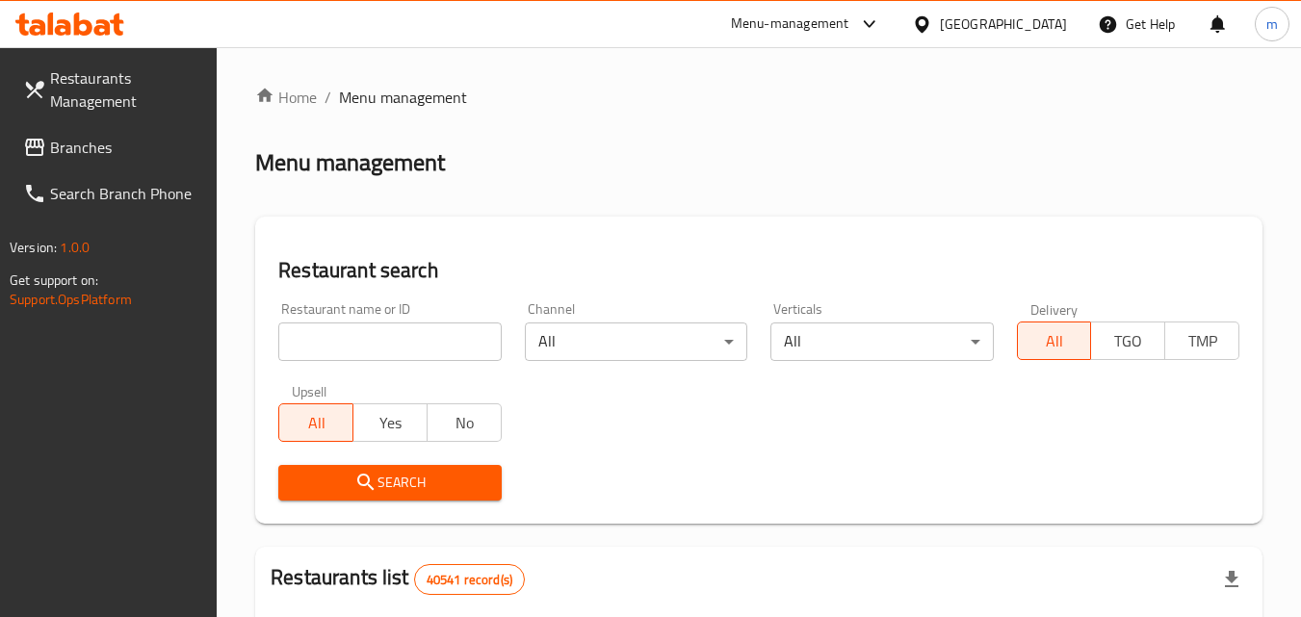
click at [349, 346] on input "search" at bounding box center [389, 342] width 222 height 39
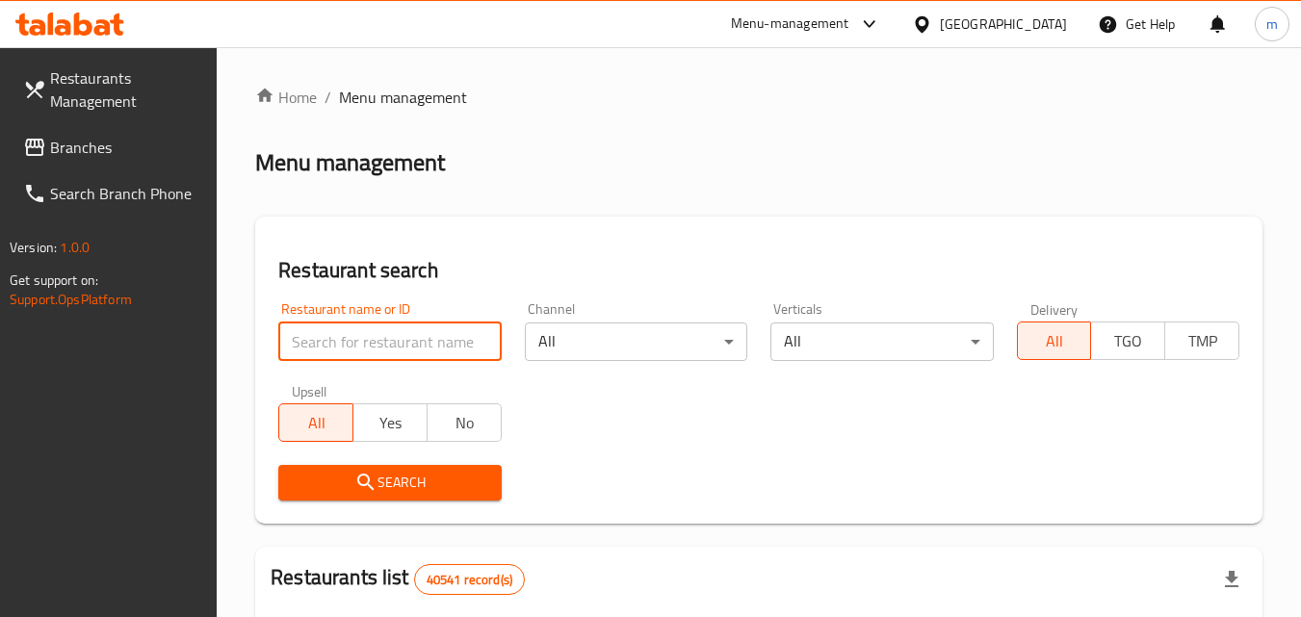
paste input "681002"
type input "681002"
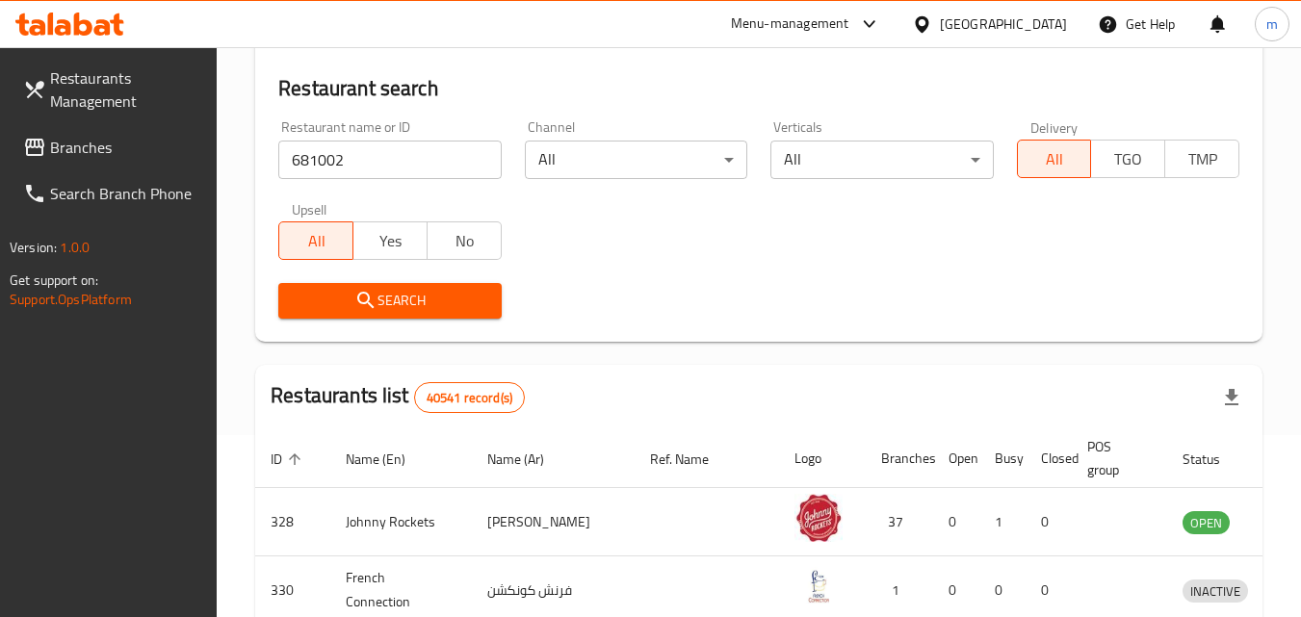
scroll to position [193, 0]
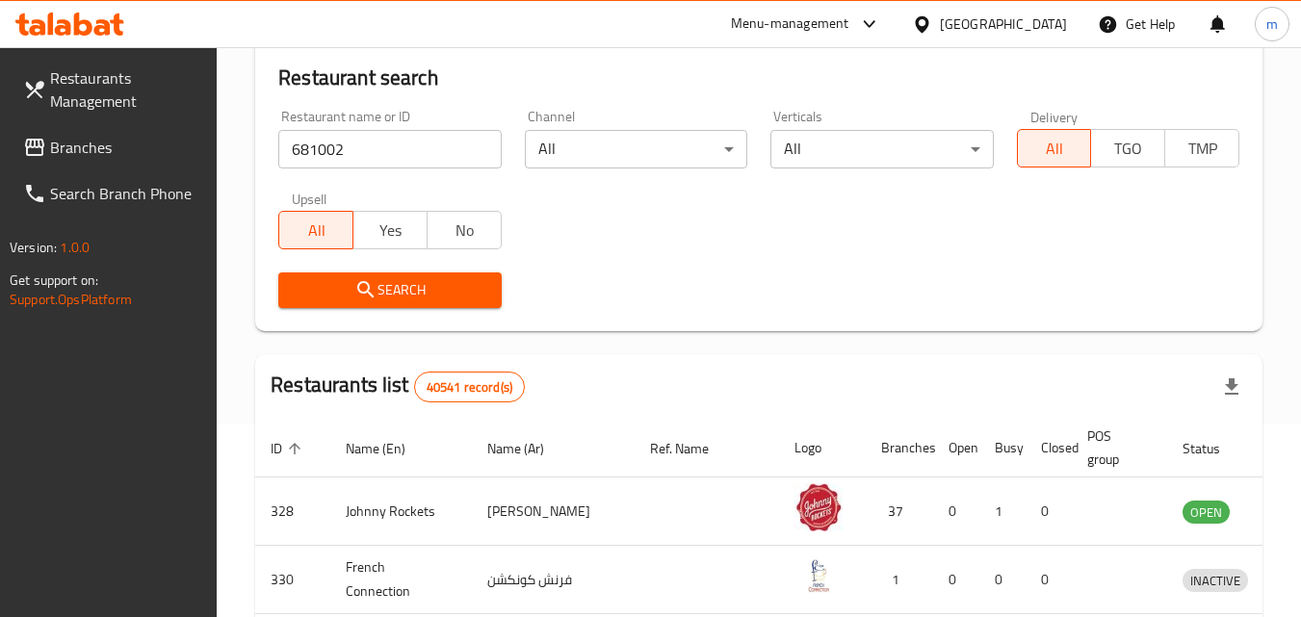
click at [425, 288] on span "Search" at bounding box center [390, 290] width 192 height 24
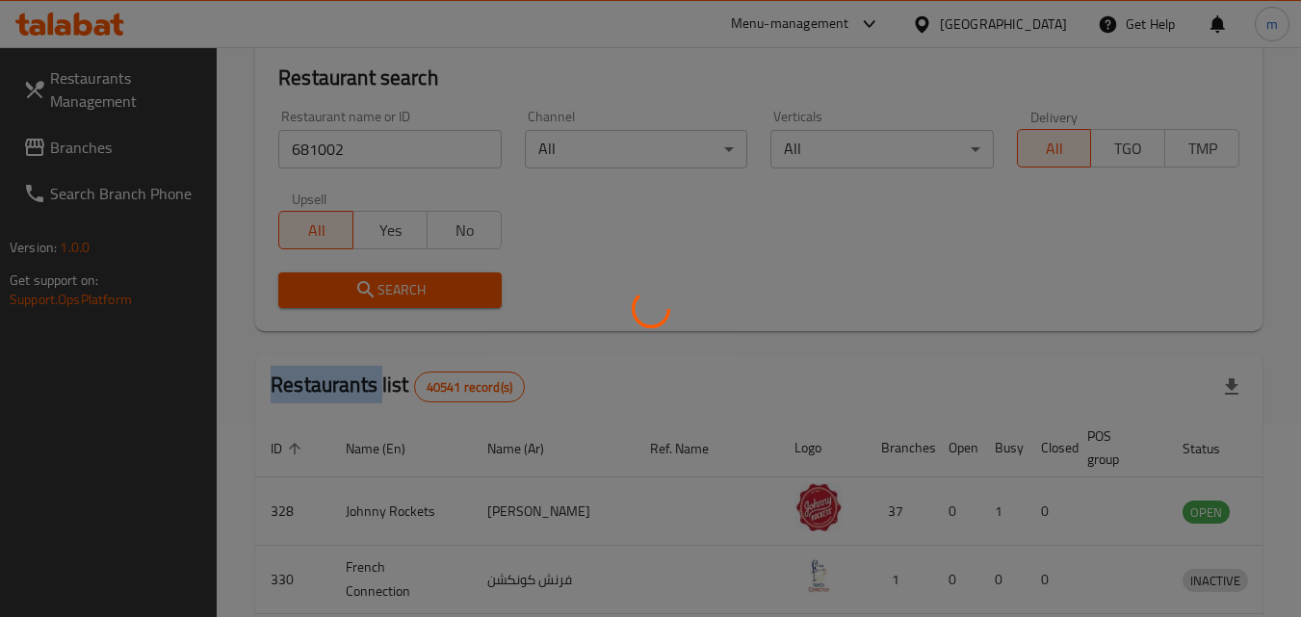
click at [425, 288] on div at bounding box center [650, 308] width 1301 height 617
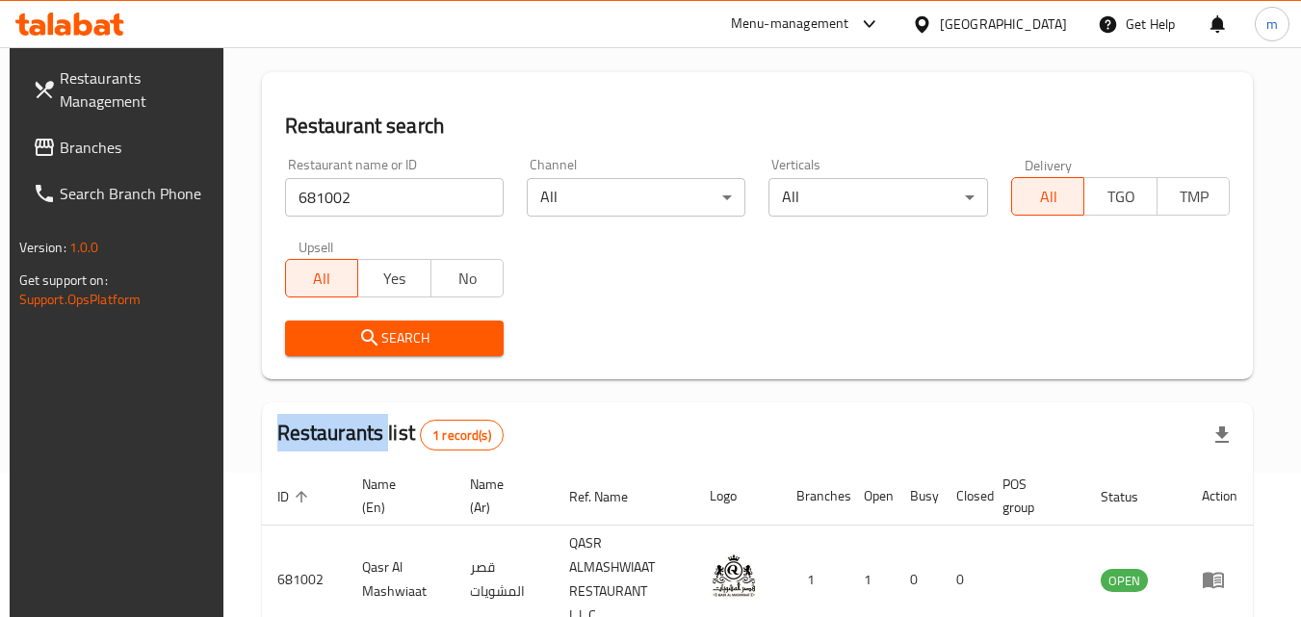
scroll to position [0, 0]
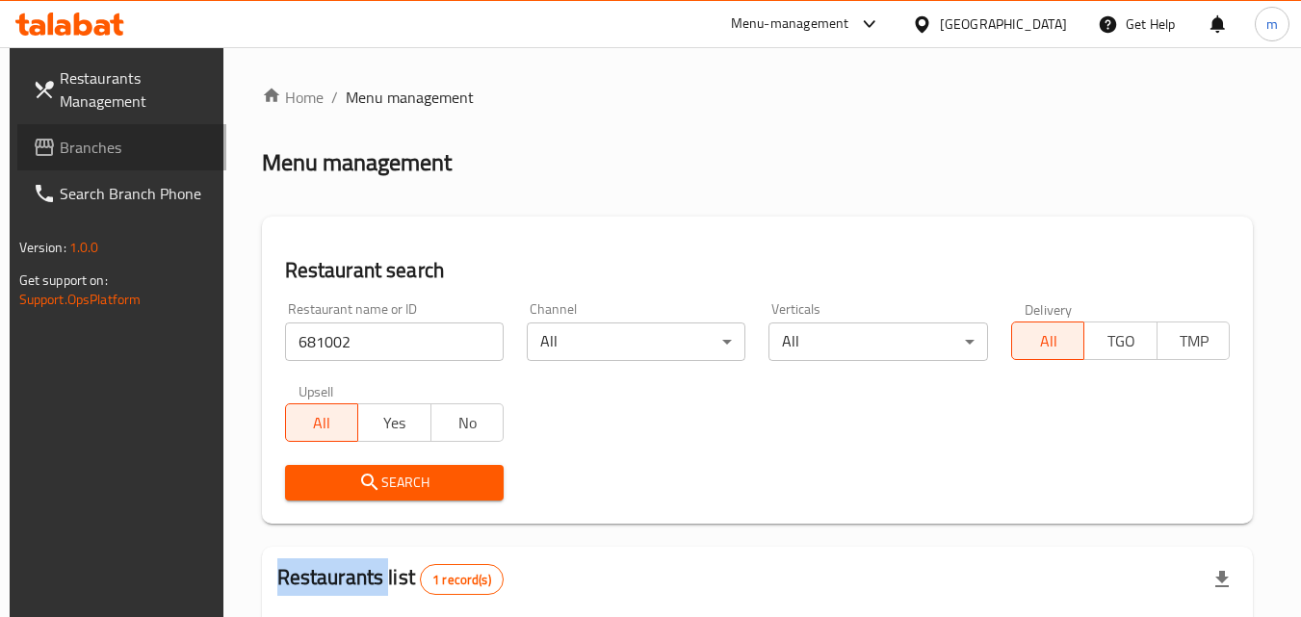
click at [117, 142] on span "Branches" at bounding box center [136, 147] width 152 height 23
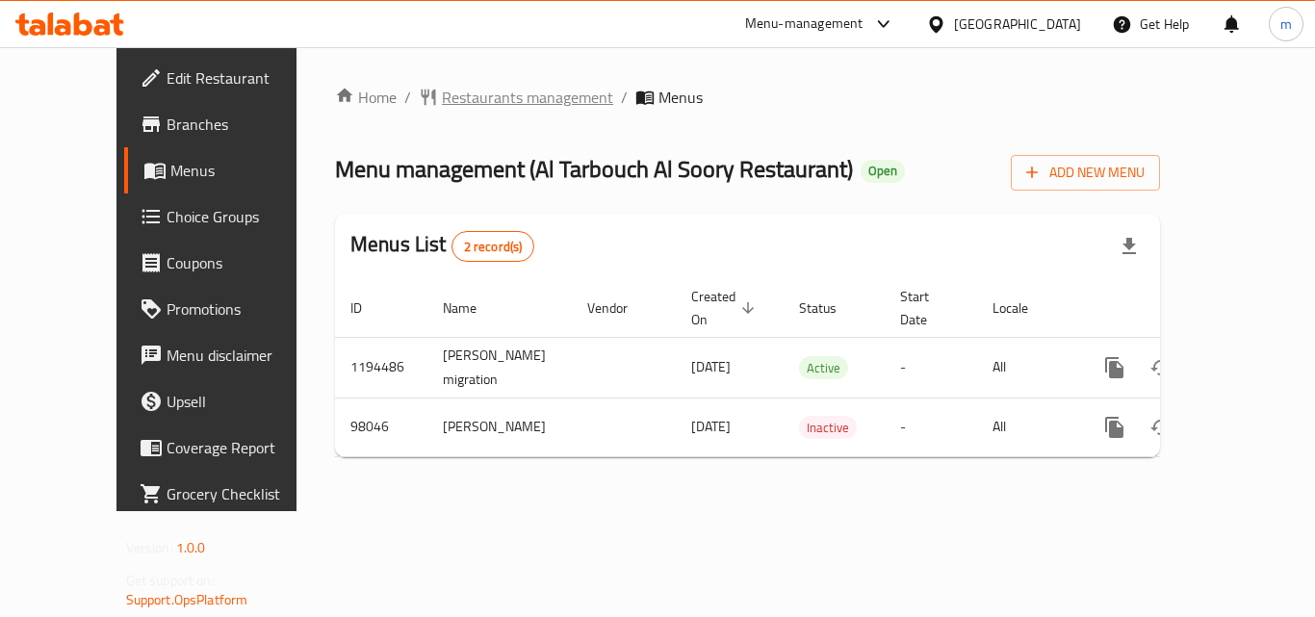
click at [452, 91] on span "Restaurants management" at bounding box center [527, 97] width 171 height 23
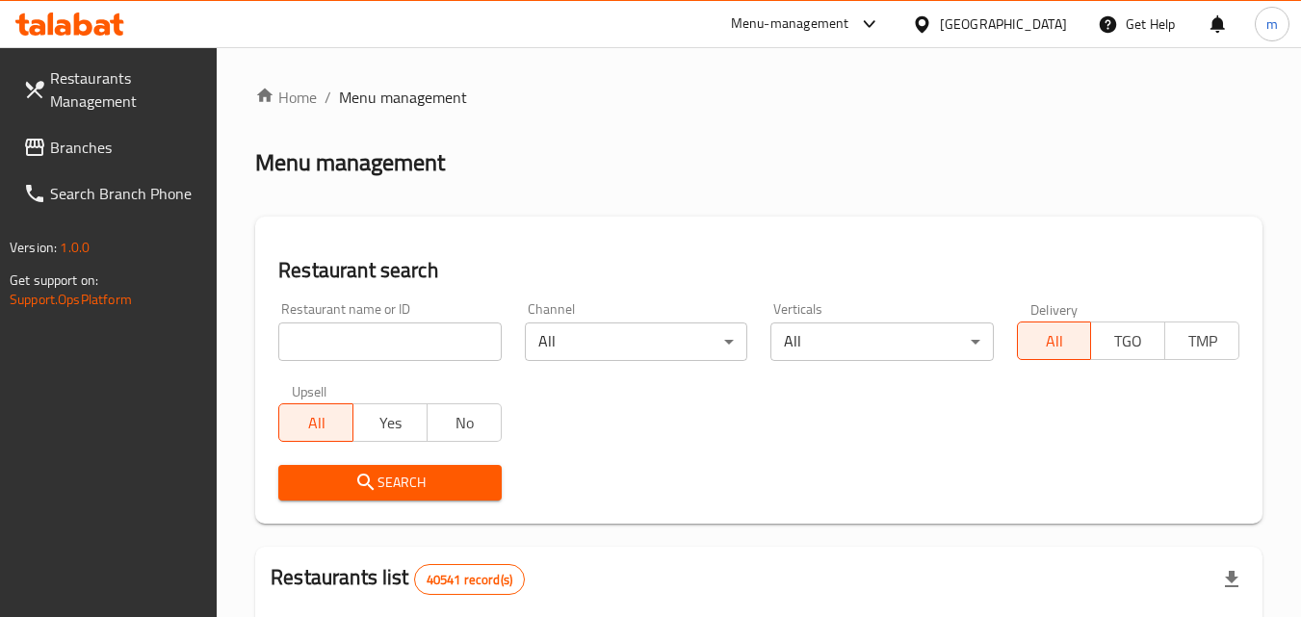
click at [319, 327] on input "search" at bounding box center [389, 342] width 222 height 39
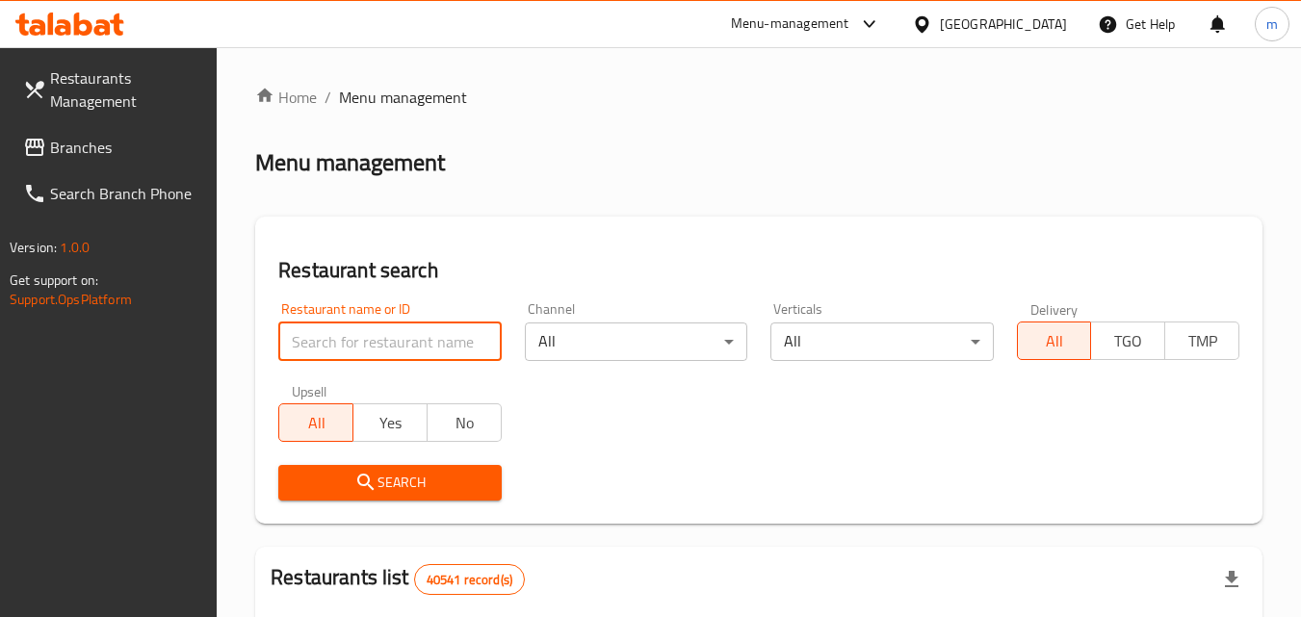
paste input "602026"
type input "602026"
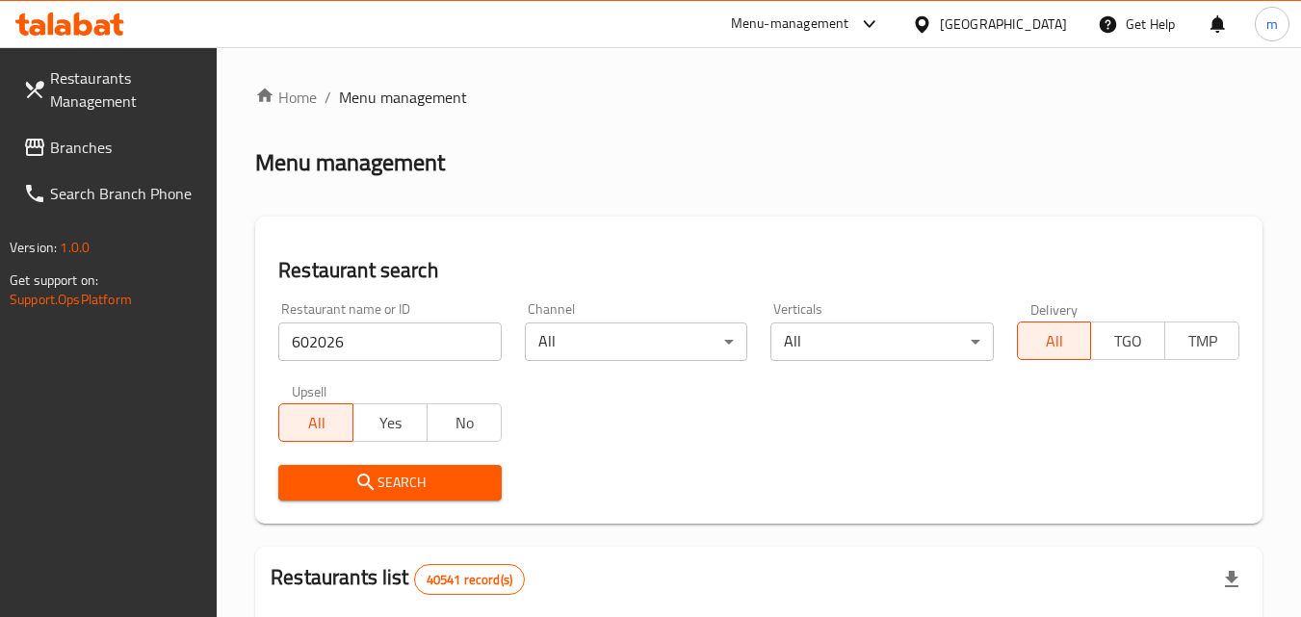
click at [394, 480] on span "Search" at bounding box center [390, 483] width 192 height 24
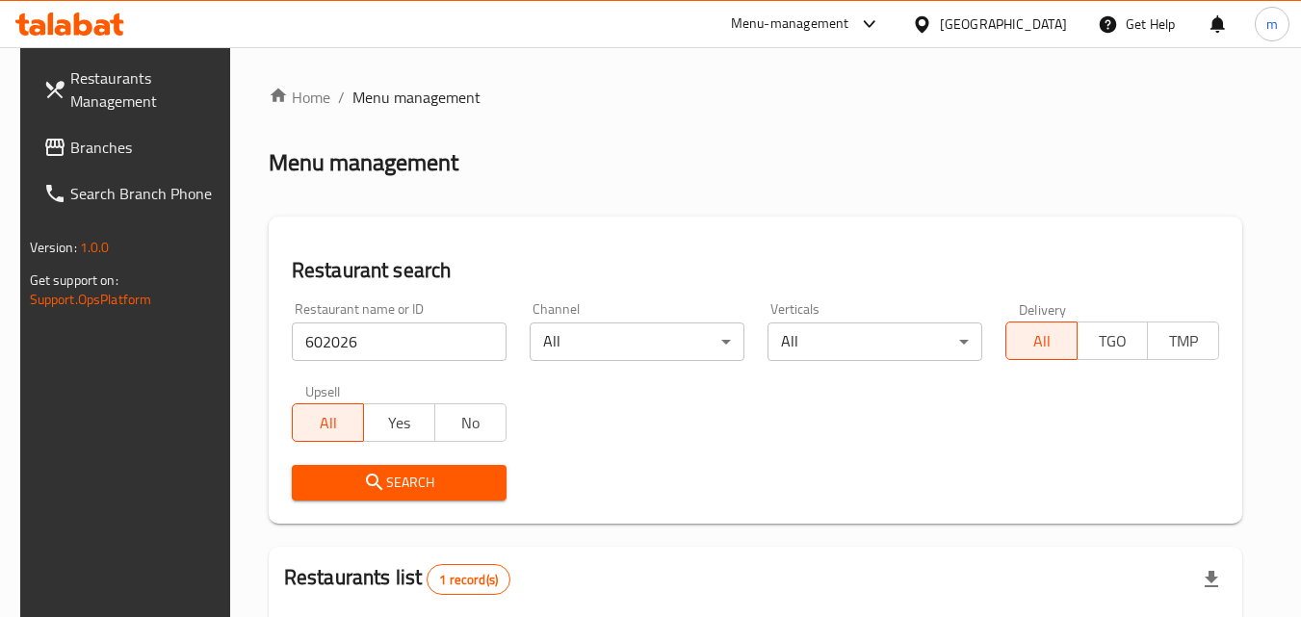
click at [119, 150] on span "Branches" at bounding box center [146, 147] width 152 height 23
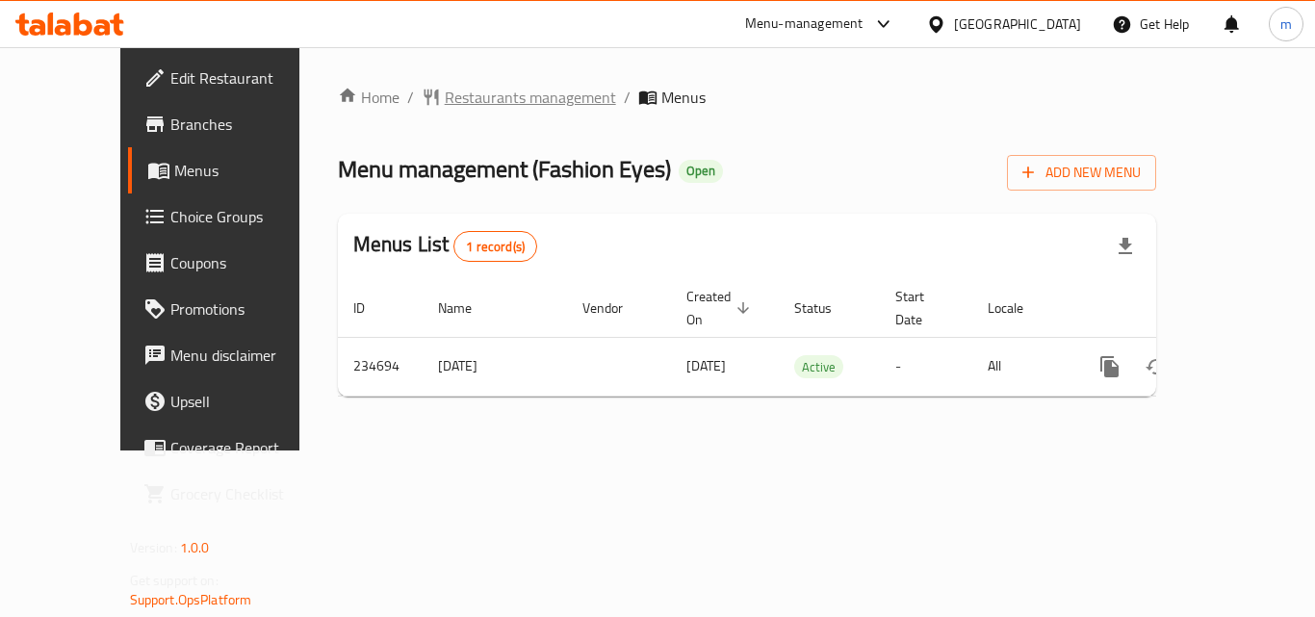
click at [457, 96] on span "Restaurants management" at bounding box center [530, 97] width 171 height 23
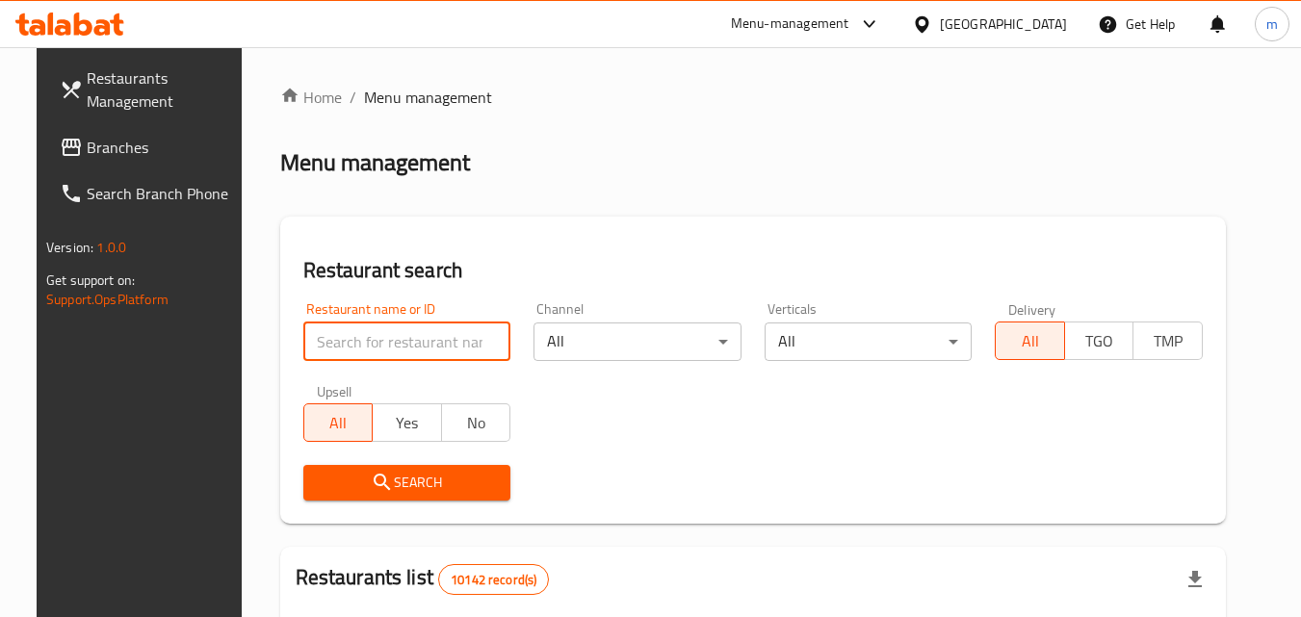
click at [417, 346] on input "search" at bounding box center [407, 342] width 208 height 39
paste input "626442"
type input "626442"
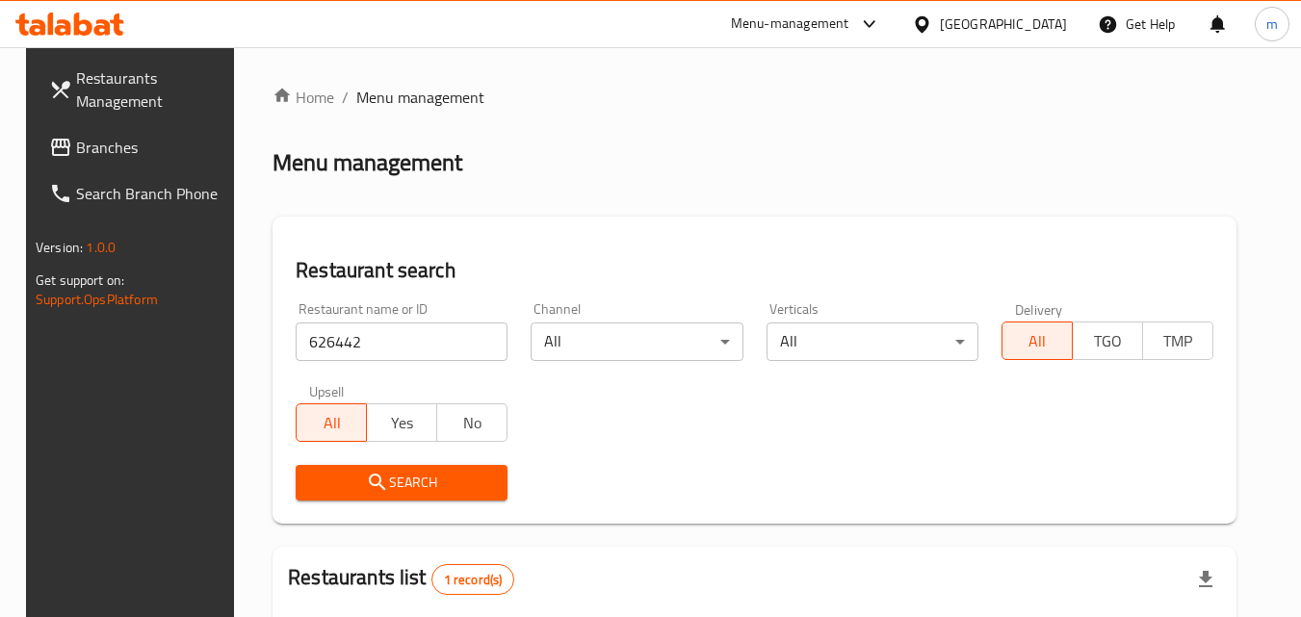
click at [1040, 24] on div "Oman" at bounding box center [1003, 23] width 127 height 21
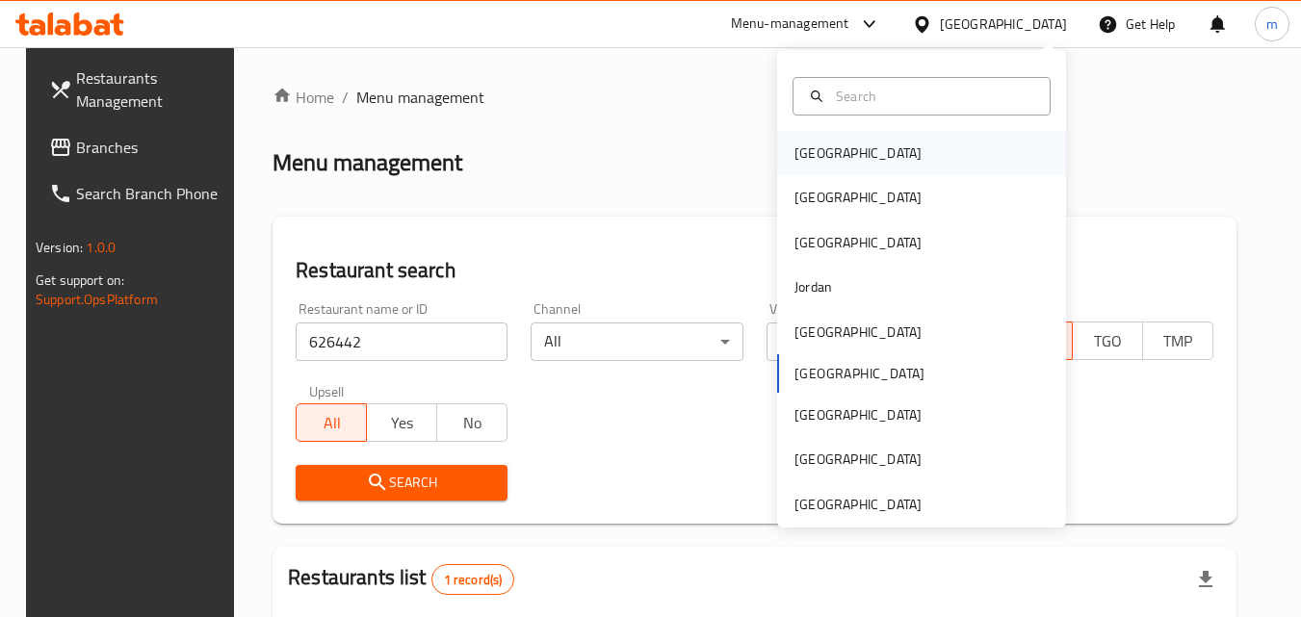
click at [847, 143] on div "Bahrain" at bounding box center [921, 153] width 289 height 44
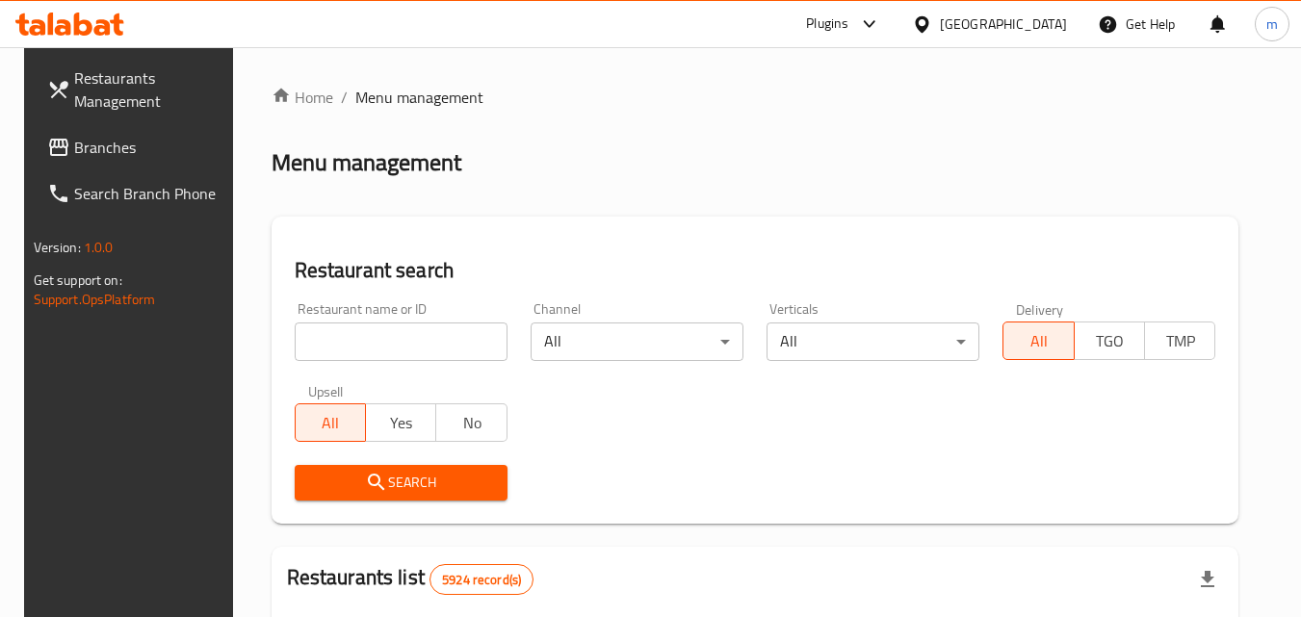
click at [124, 134] on link "Branches" at bounding box center [137, 147] width 210 height 46
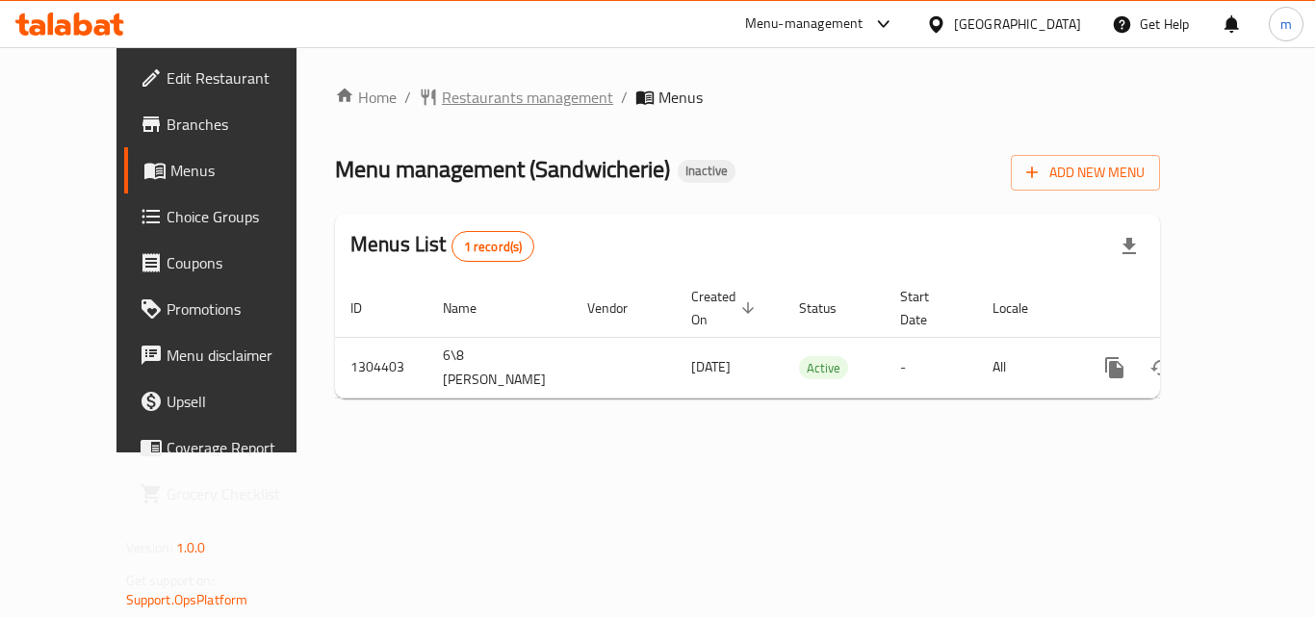
click at [448, 100] on span "Restaurants management" at bounding box center [527, 97] width 171 height 23
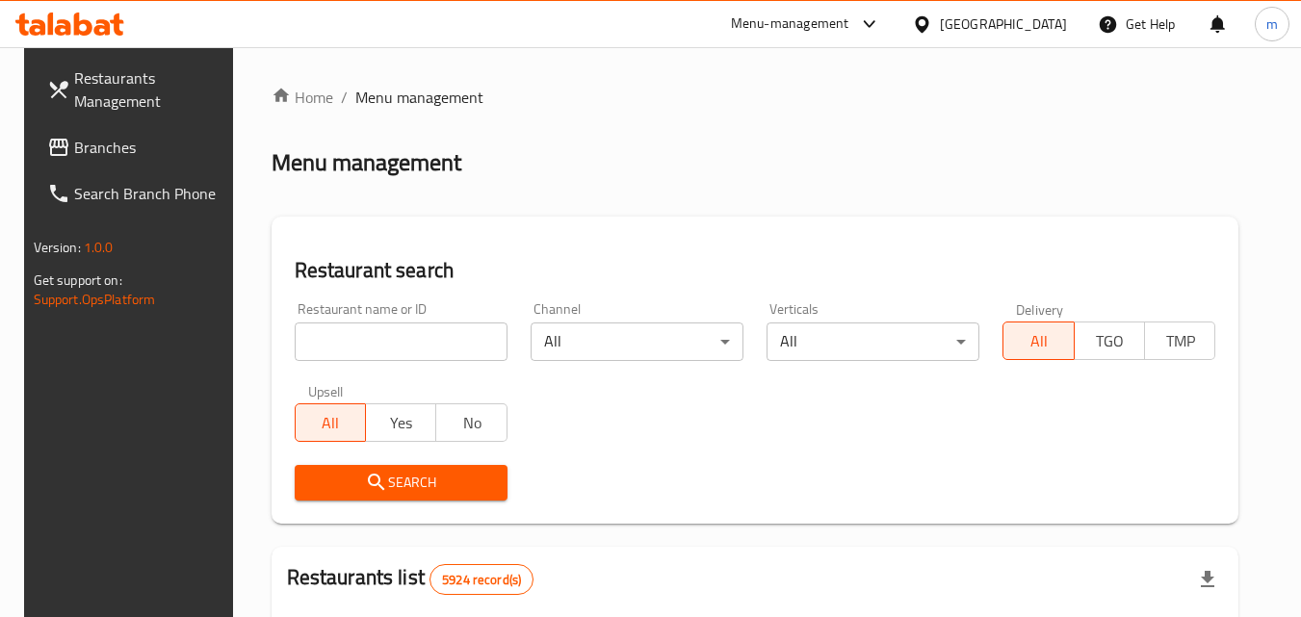
click at [391, 351] on input "search" at bounding box center [401, 342] width 213 height 39
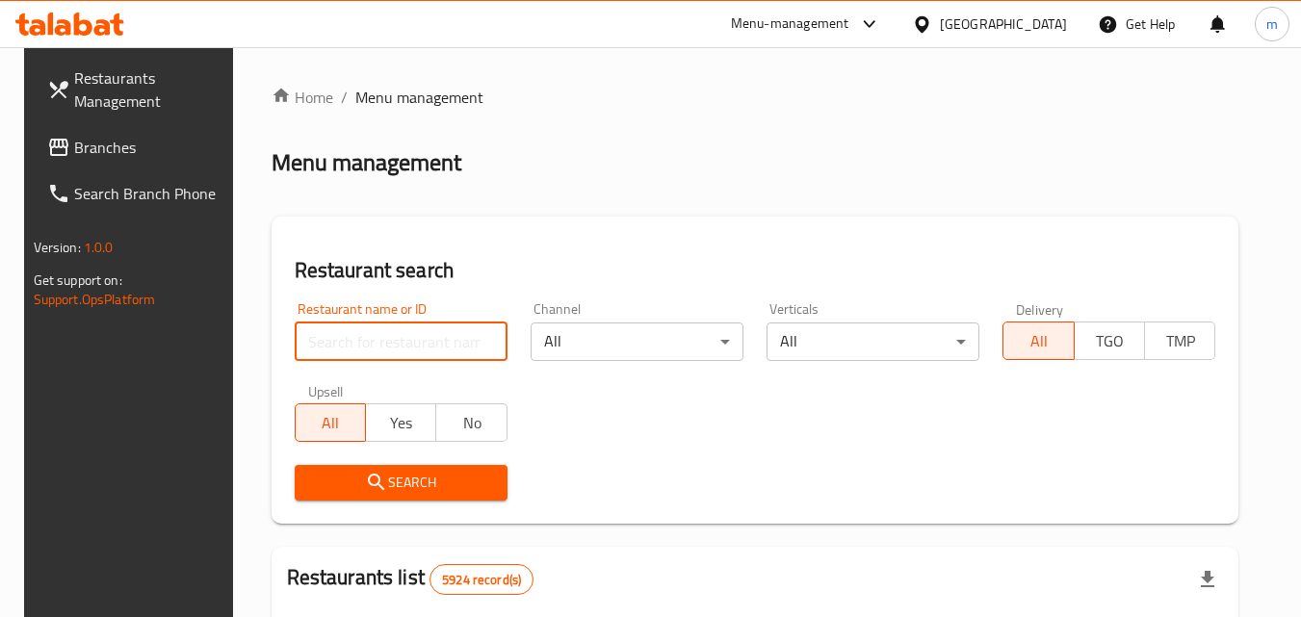
paste input "703217"
type input "703217"
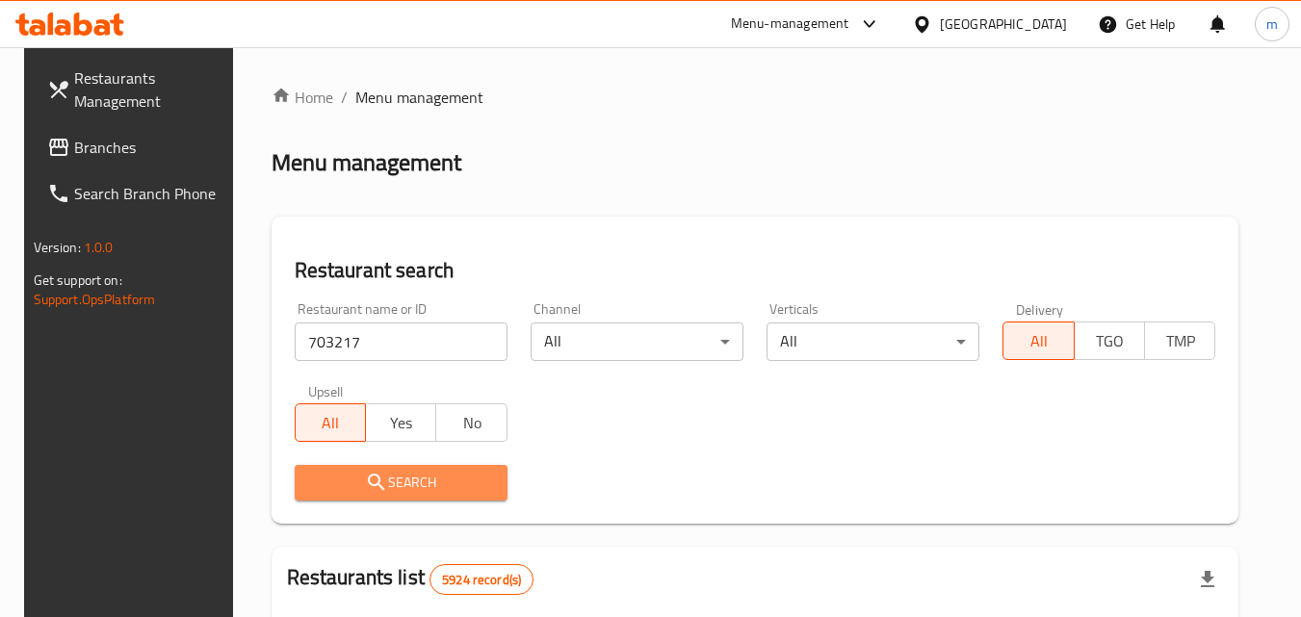
click at [410, 487] on span "Search" at bounding box center [401, 483] width 182 height 24
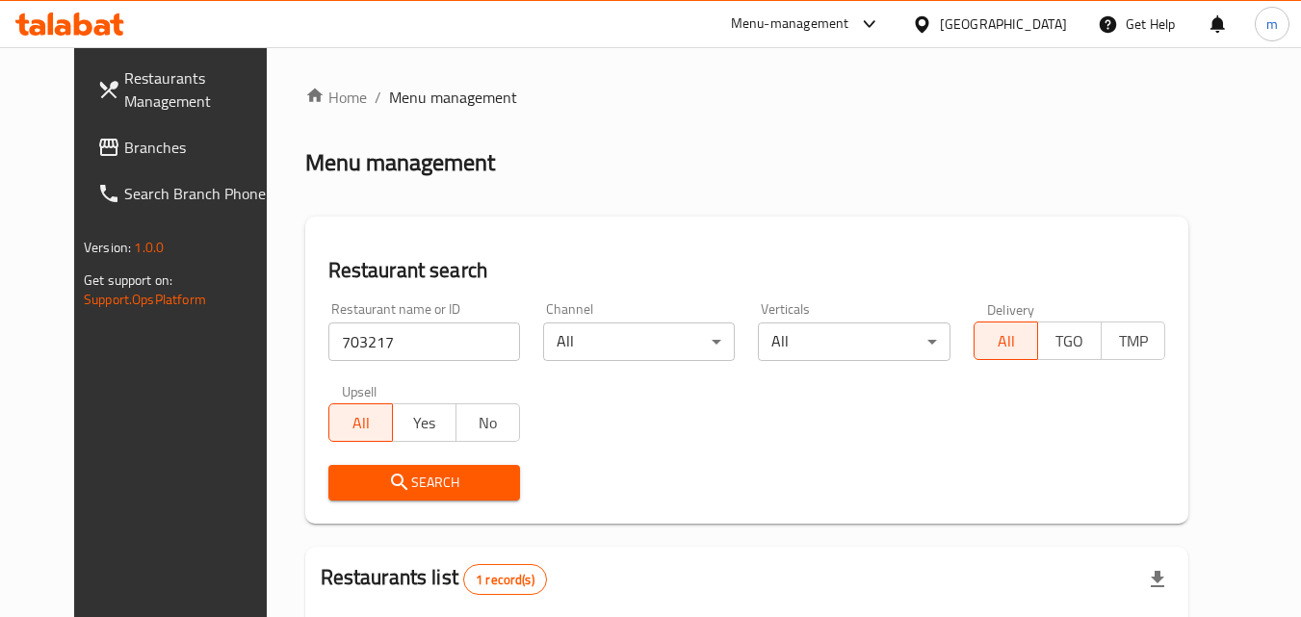
click at [1037, 40] on div "[GEOGRAPHIC_DATA]" at bounding box center [990, 24] width 186 height 46
click at [1048, 18] on div "[GEOGRAPHIC_DATA]" at bounding box center [1003, 23] width 127 height 21
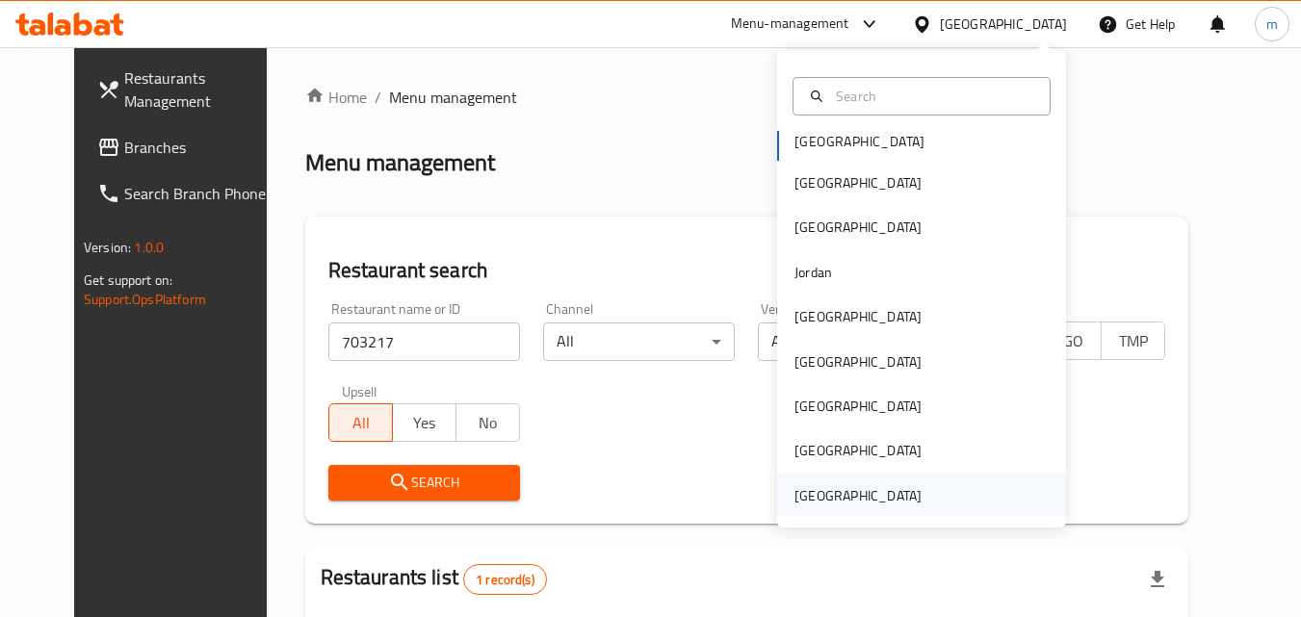
scroll to position [11, 0]
click at [896, 483] on div "[GEOGRAPHIC_DATA]" at bounding box center [857, 493] width 127 height 21
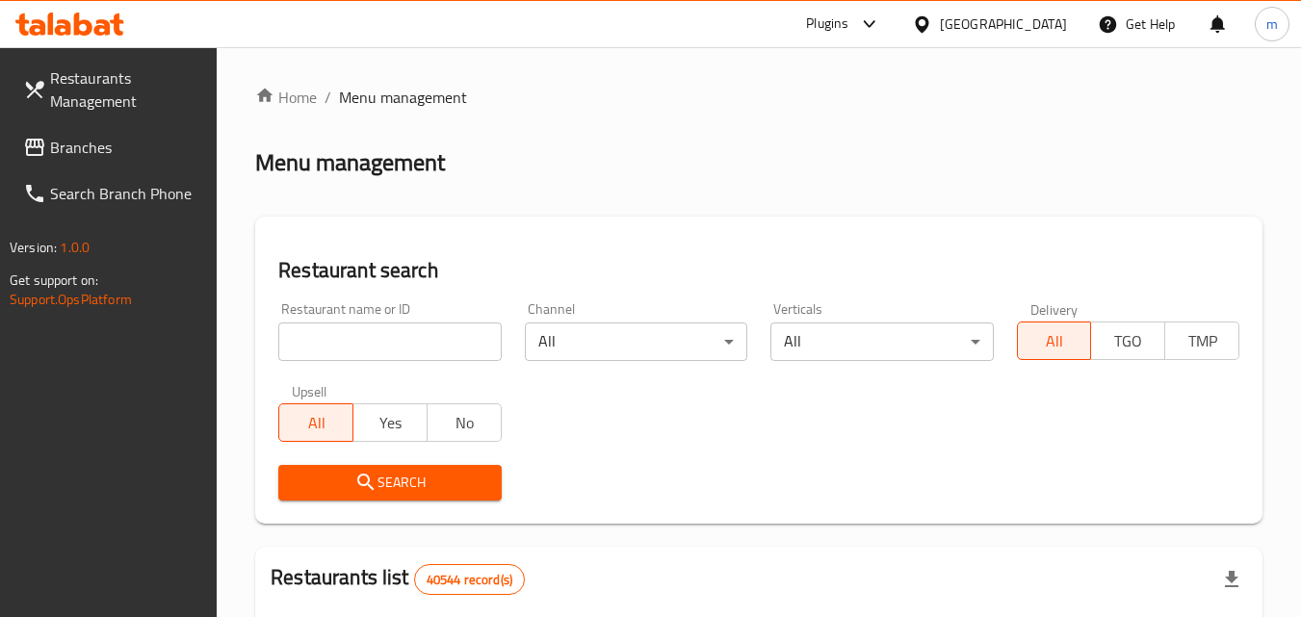
click at [88, 144] on span "Branches" at bounding box center [126, 147] width 152 height 23
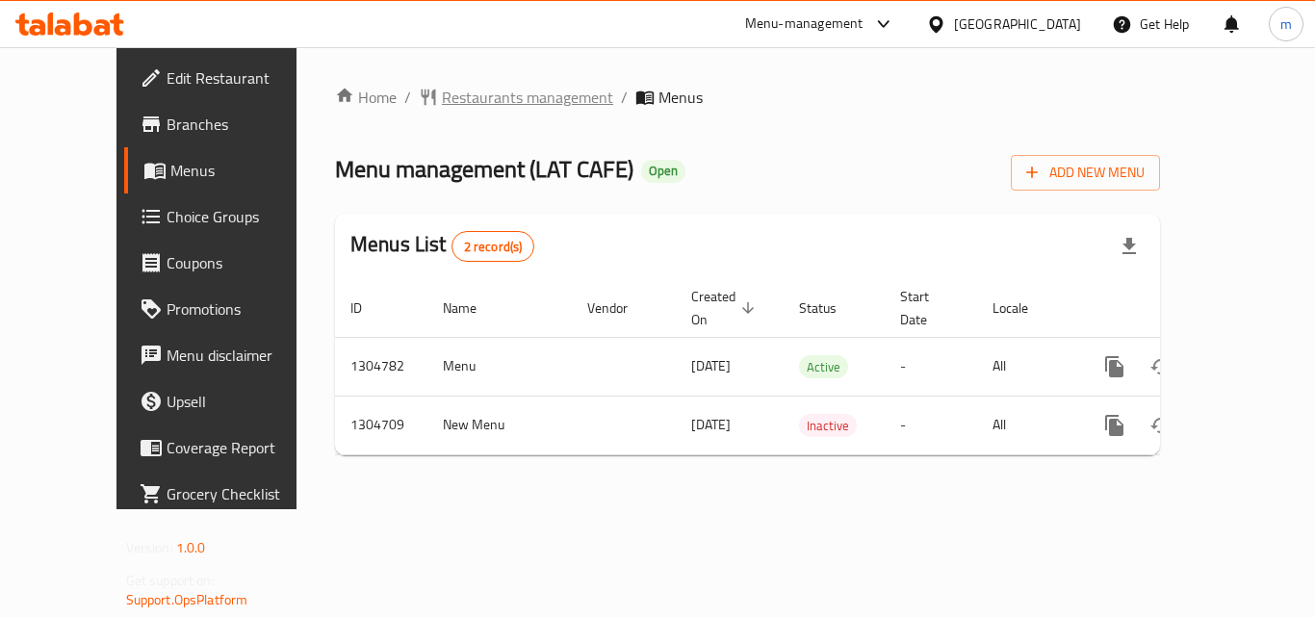
click at [483, 96] on span "Restaurants management" at bounding box center [527, 97] width 171 height 23
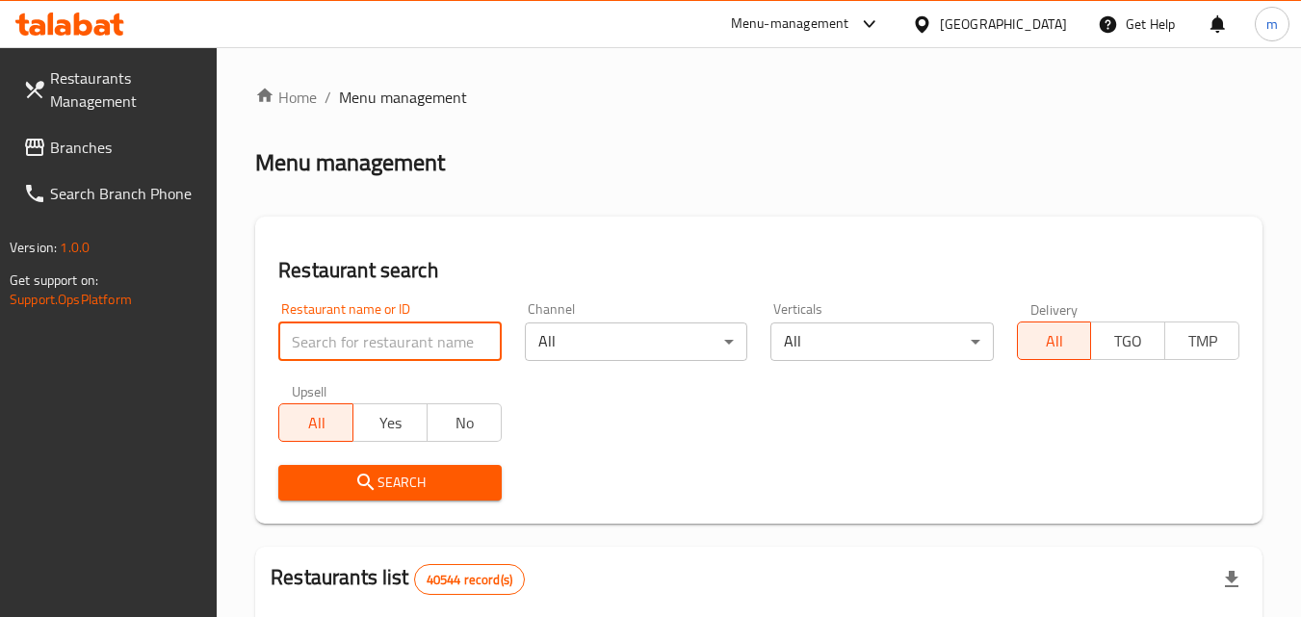
click at [403, 341] on input "search" at bounding box center [389, 342] width 222 height 39
paste input "702964"
type input "702964"
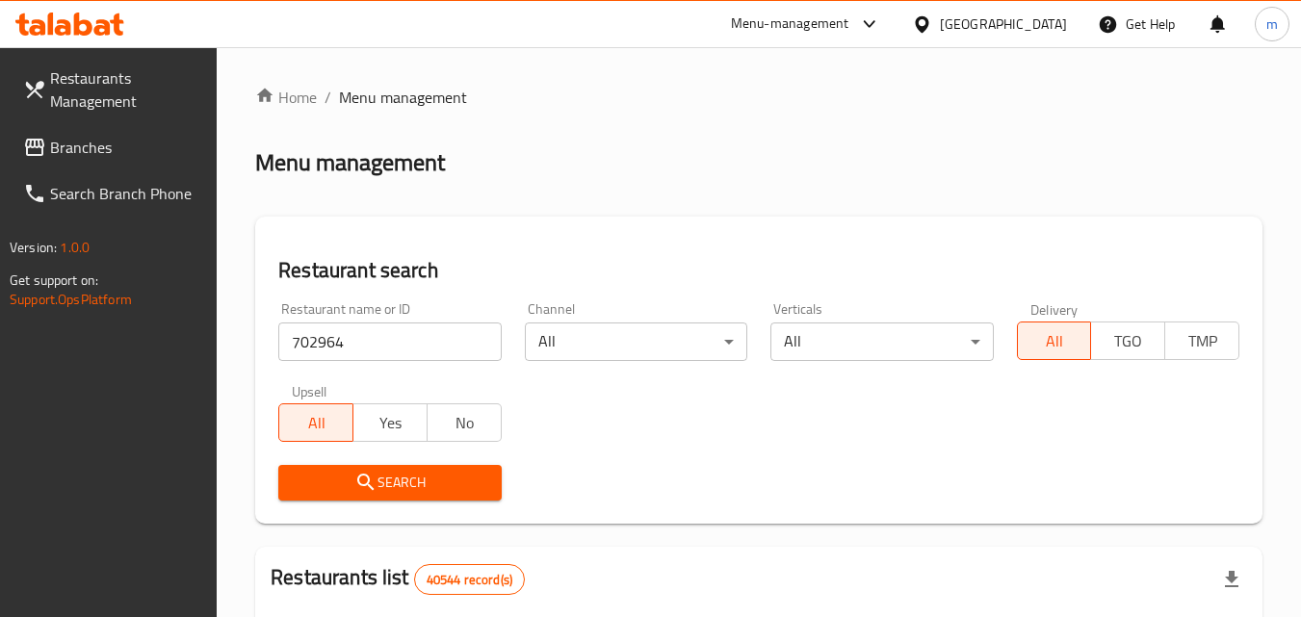
click at [425, 475] on span "Search" at bounding box center [390, 483] width 192 height 24
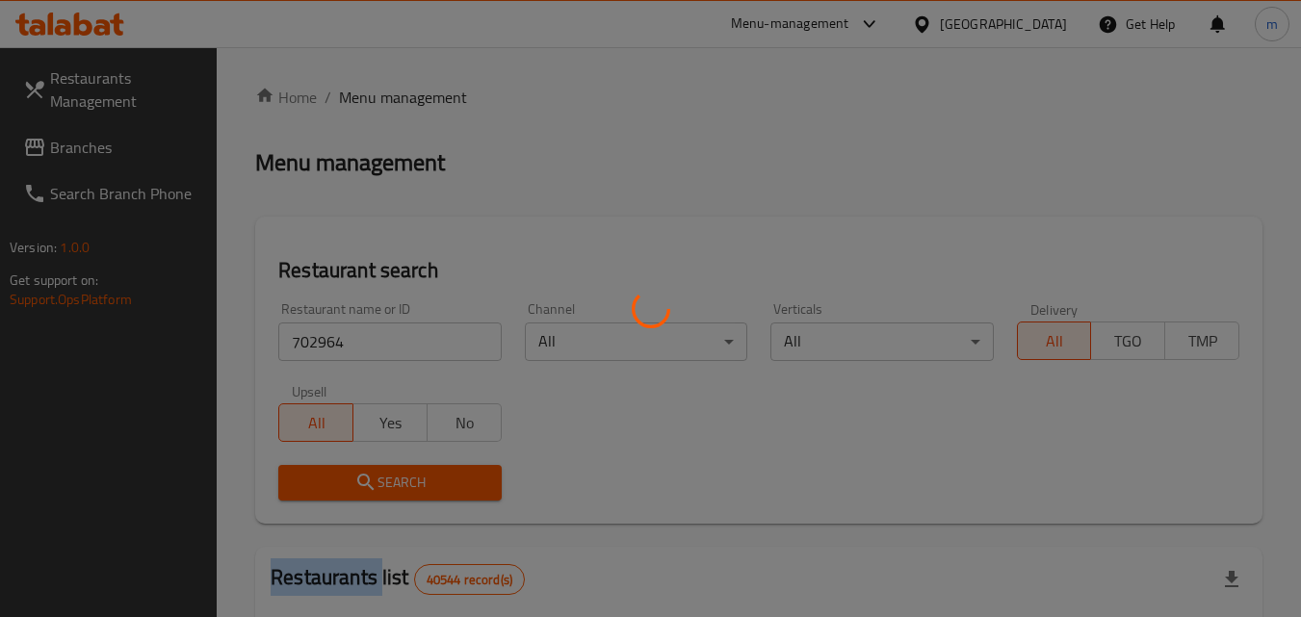
click at [425, 475] on div at bounding box center [650, 308] width 1301 height 617
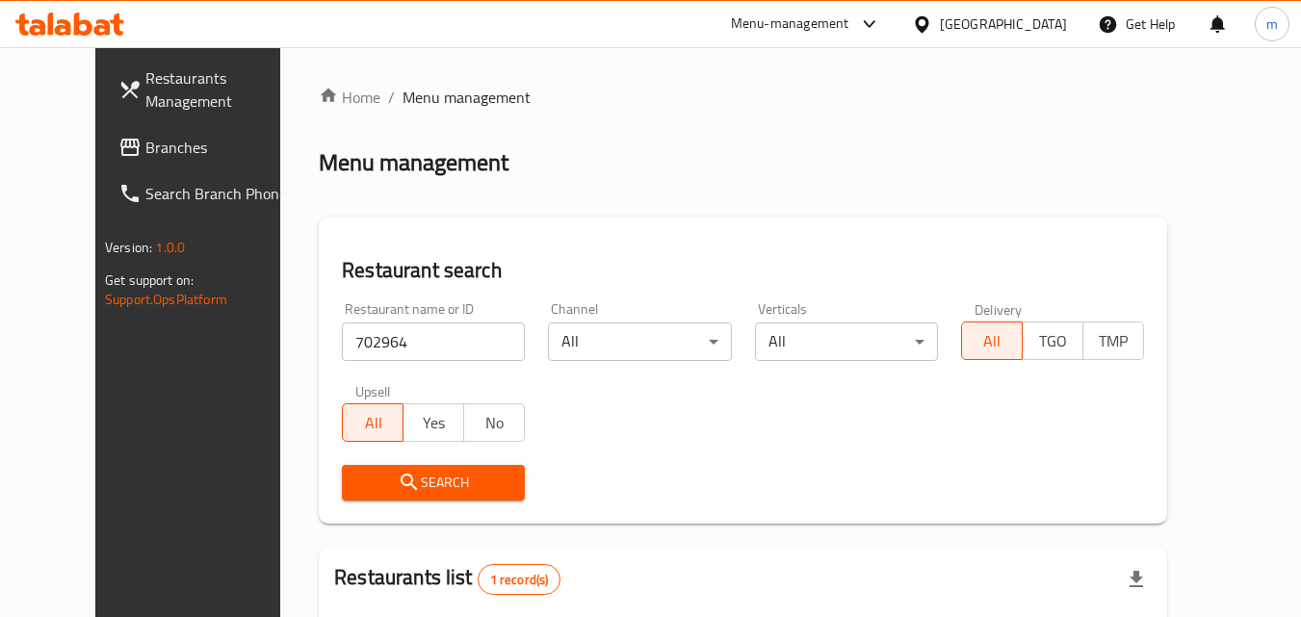
click at [977, 9] on div "[GEOGRAPHIC_DATA]" at bounding box center [990, 24] width 186 height 46
click at [1015, 34] on div "[GEOGRAPHIC_DATA]" at bounding box center [1003, 23] width 127 height 21
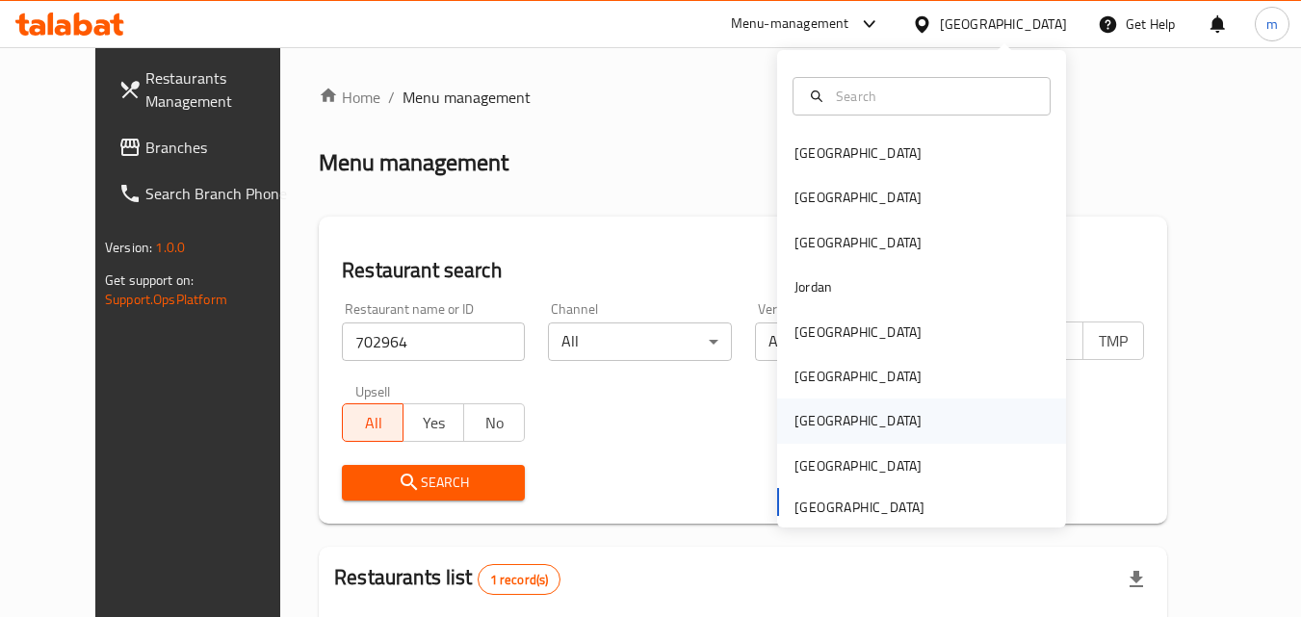
click at [820, 414] on div "[GEOGRAPHIC_DATA]" at bounding box center [858, 421] width 158 height 44
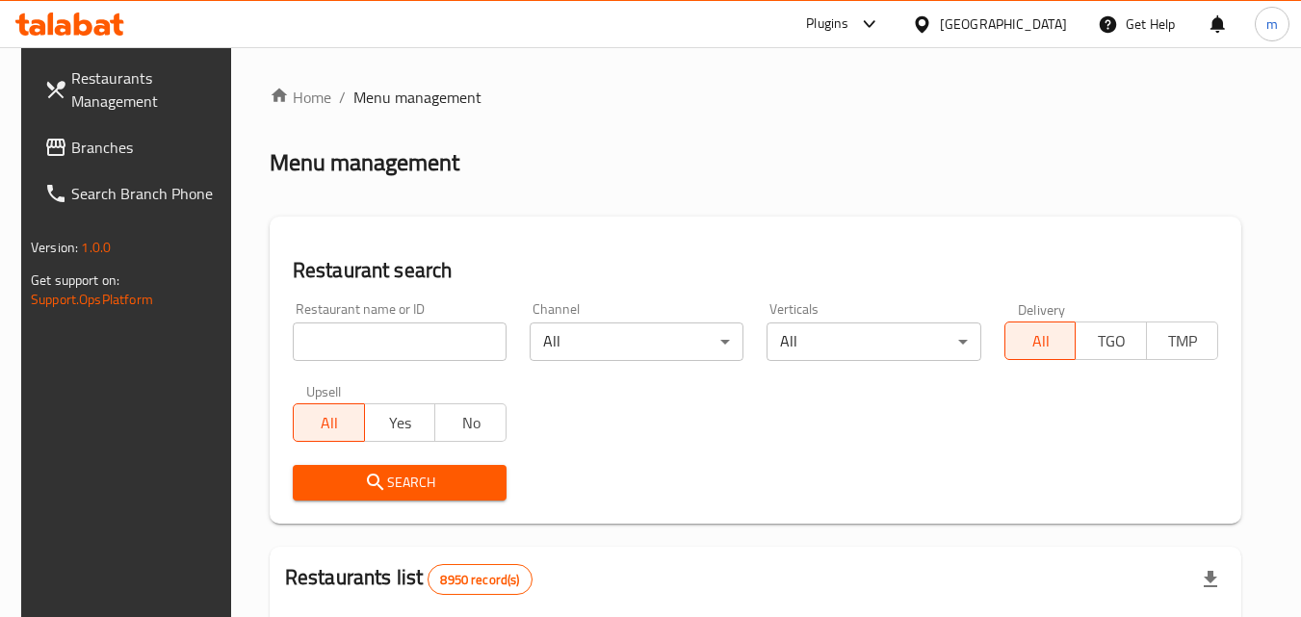
click at [71, 143] on span "Branches" at bounding box center [147, 147] width 152 height 23
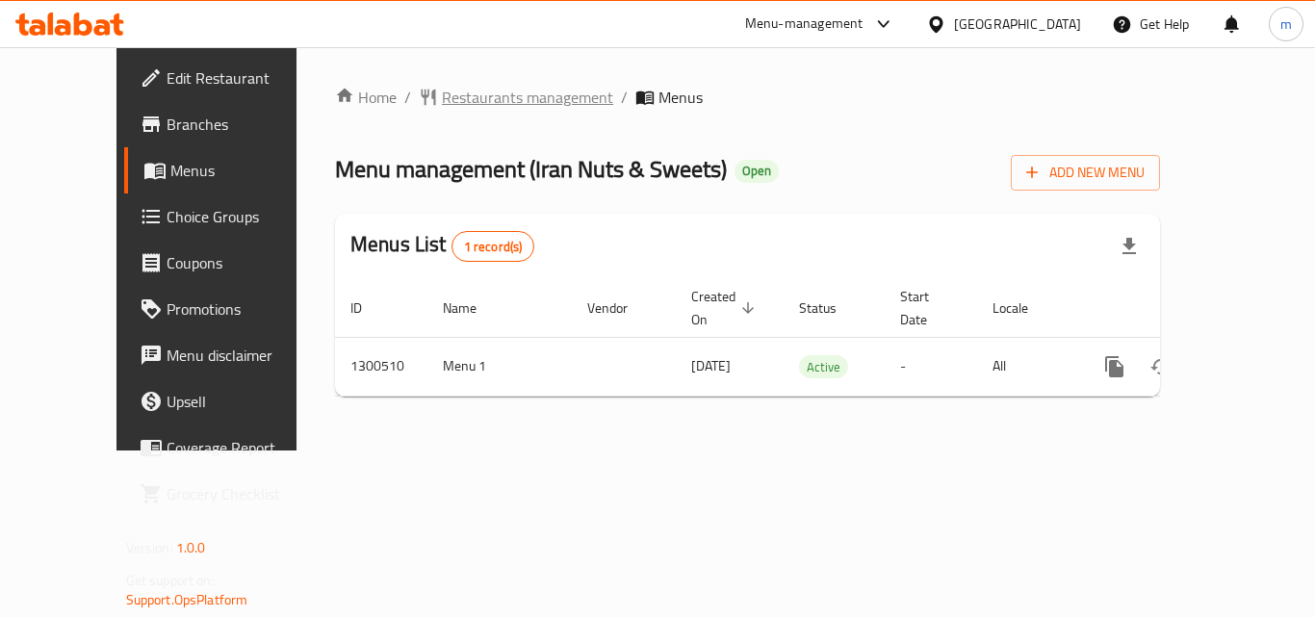
click at [442, 100] on span "Restaurants management" at bounding box center [527, 97] width 171 height 23
click at [442, 94] on span "Restaurants management" at bounding box center [527, 98] width 171 height 23
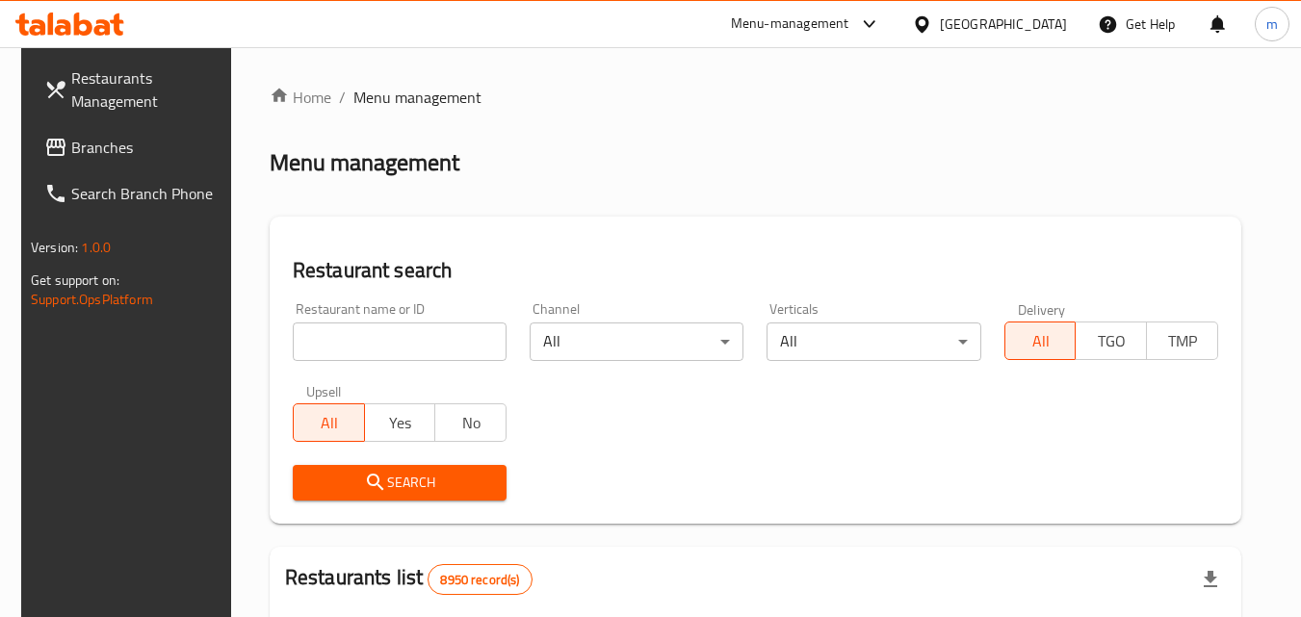
click at [424, 343] on input "search" at bounding box center [400, 342] width 214 height 39
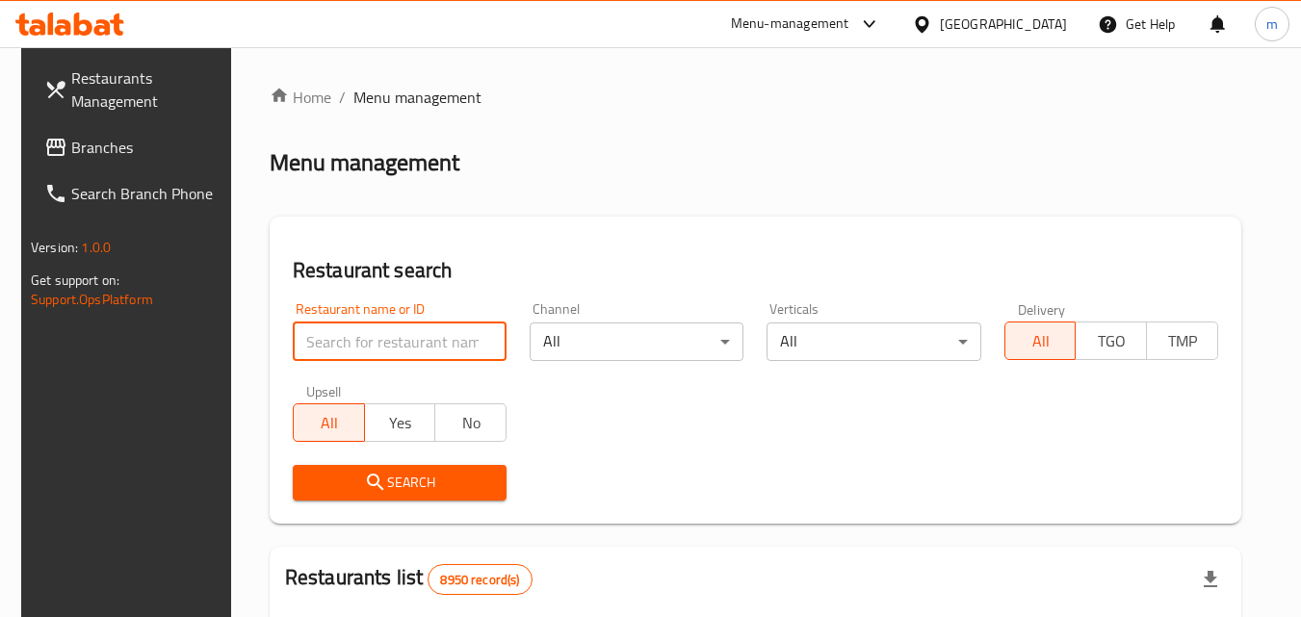
paste input "701745"
type input "701745"
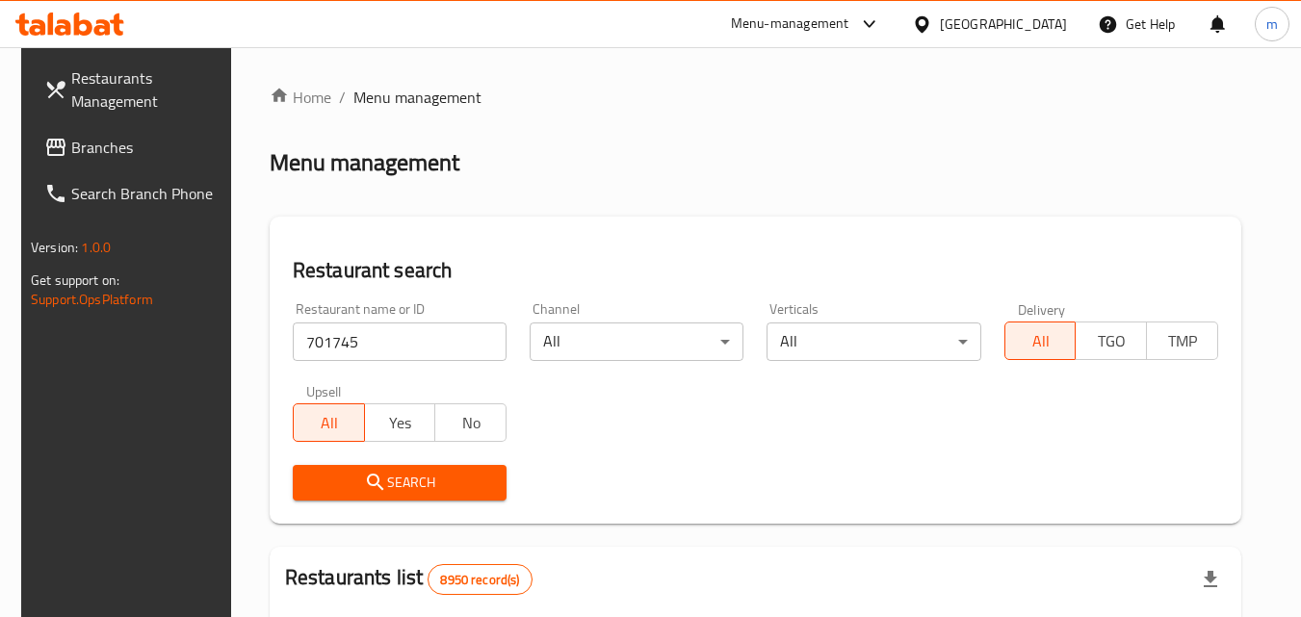
click at [455, 482] on span "Search" at bounding box center [399, 483] width 183 height 24
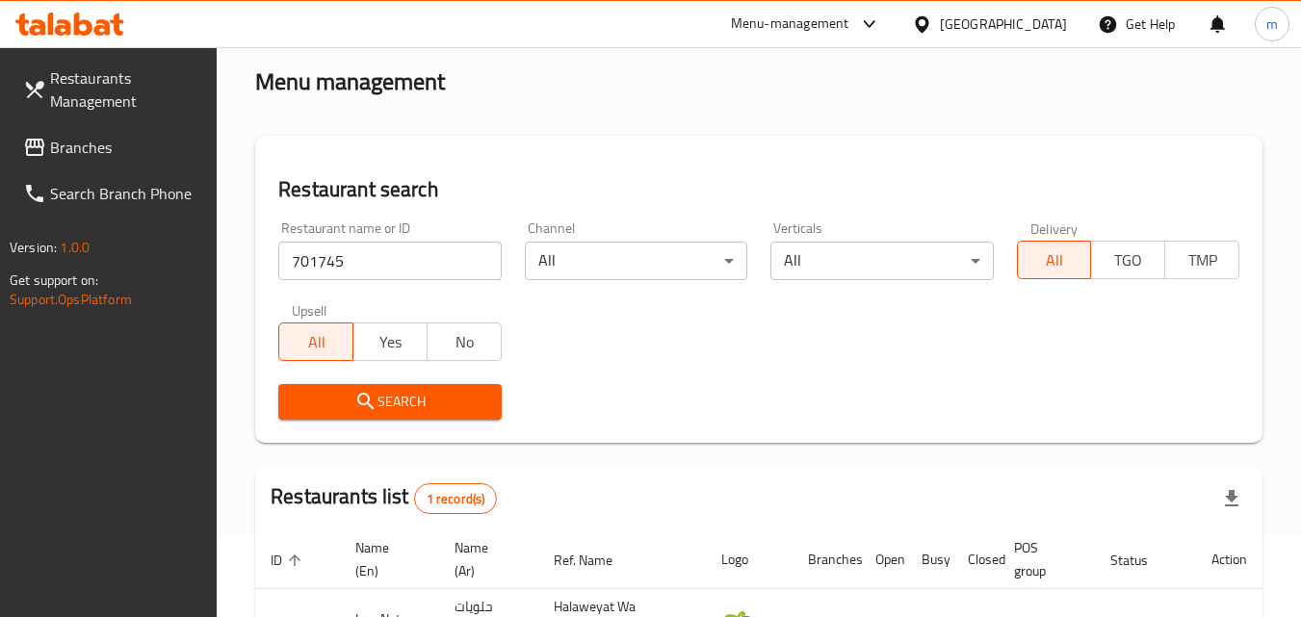
scroll to position [242, 0]
